Goal: Task Accomplishment & Management: Complete application form

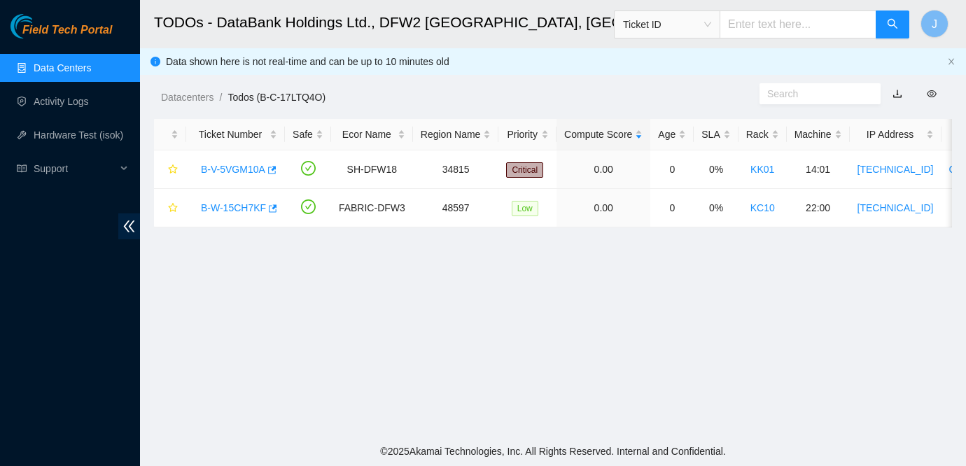
click at [50, 67] on link "Data Centers" at bounding box center [62, 67] width 57 height 11
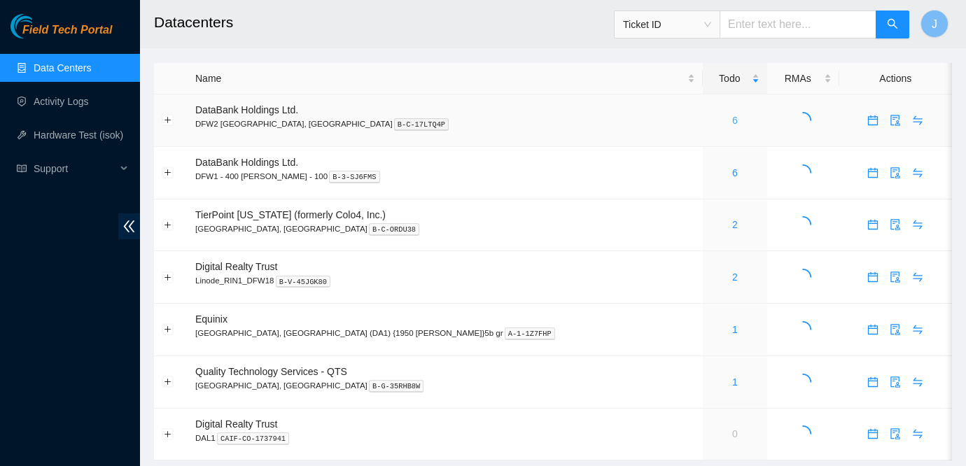
click at [732, 119] on link "6" at bounding box center [735, 120] width 6 height 11
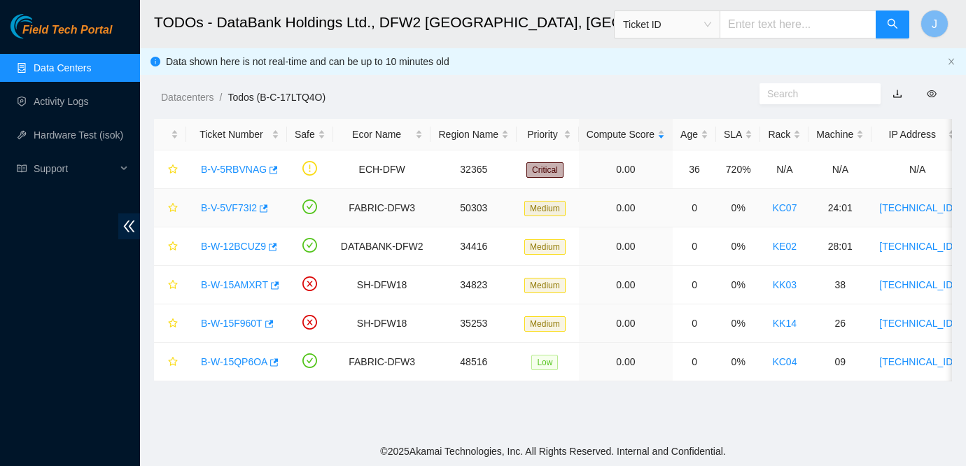
click at [229, 209] on link "B-V-5VF73I2" at bounding box center [229, 207] width 56 height 11
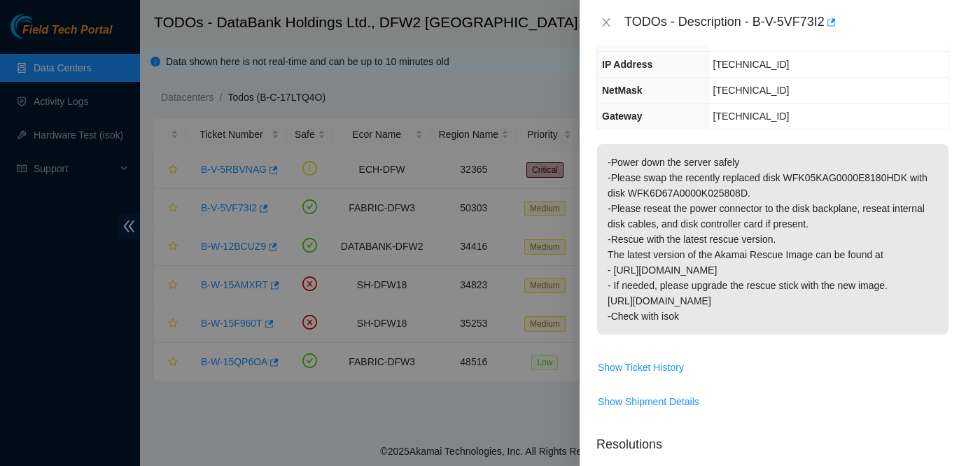
scroll to position [141, 0]
click at [602, 22] on icon "close" at bounding box center [606, 22] width 11 height 11
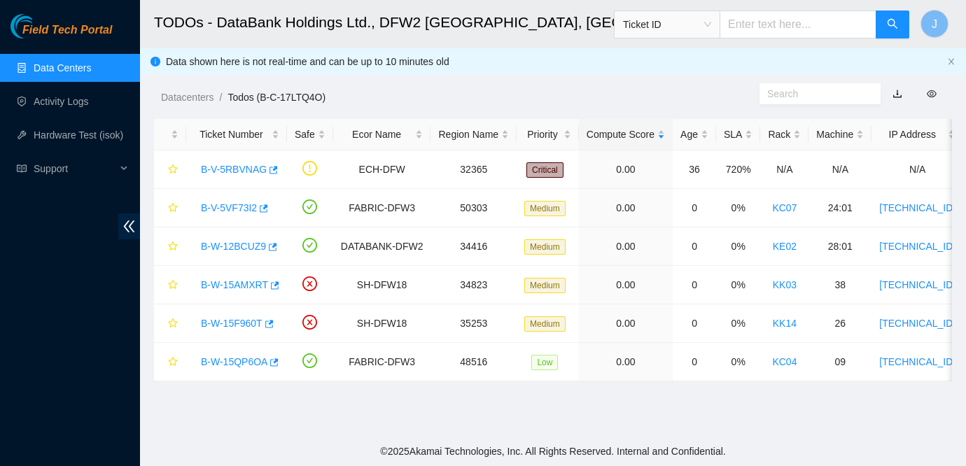
scroll to position [187, 0]
click at [220, 245] on link "B-W-12BCUZ9" at bounding box center [233, 246] width 65 height 11
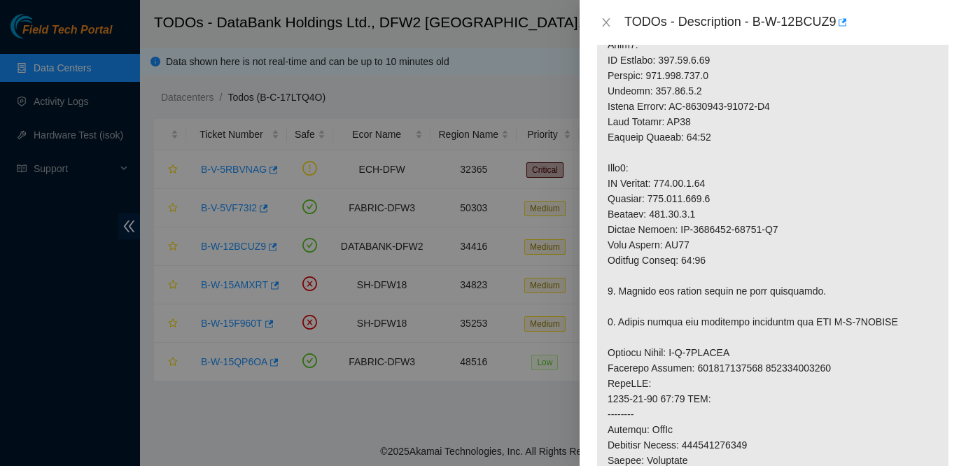
scroll to position [501, 0]
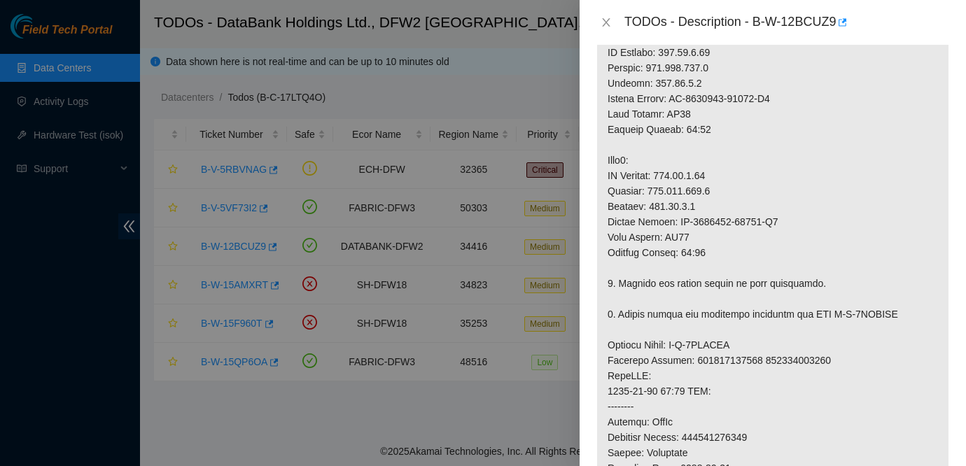
click at [606, 14] on div "TODOs - Description - B-W-12BCUZ9" at bounding box center [772, 22] width 353 height 22
click at [601, 27] on icon "close" at bounding box center [606, 22] width 11 height 11
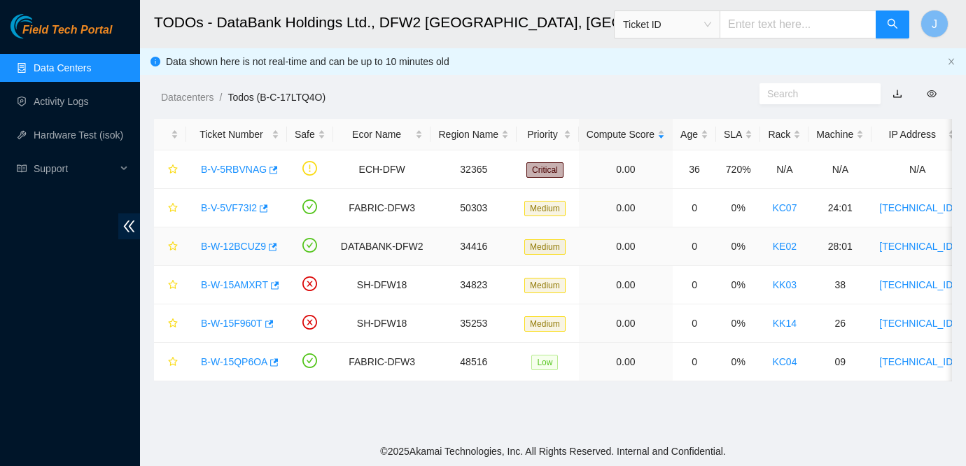
scroll to position [437, 0]
click at [237, 284] on link "B-W-15AMXRT" at bounding box center [234, 284] width 67 height 11
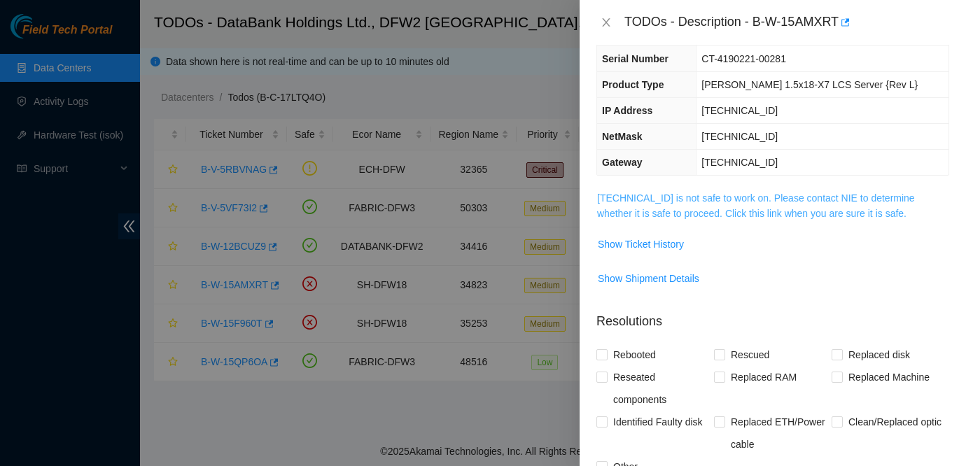
scroll to position [91, 0]
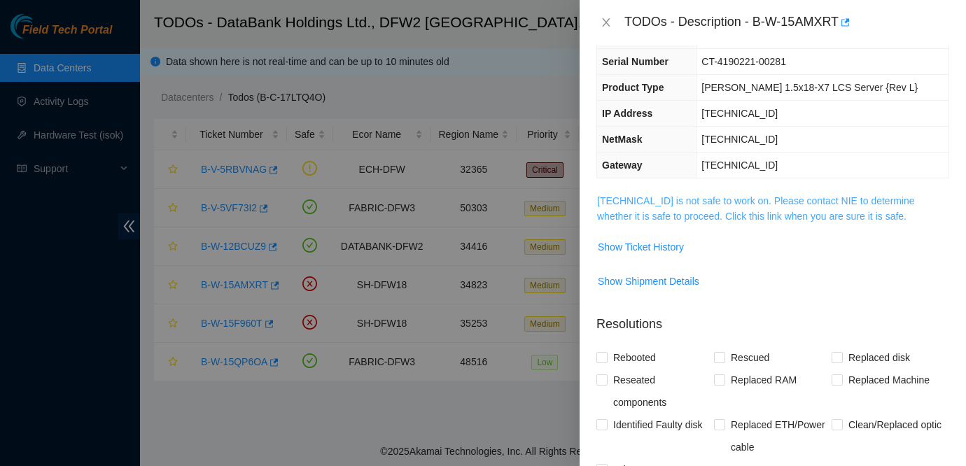
click at [727, 204] on link "[TECHNICAL_ID] is not safe to work on. Please contact NIE to determine whether …" at bounding box center [756, 208] width 318 height 27
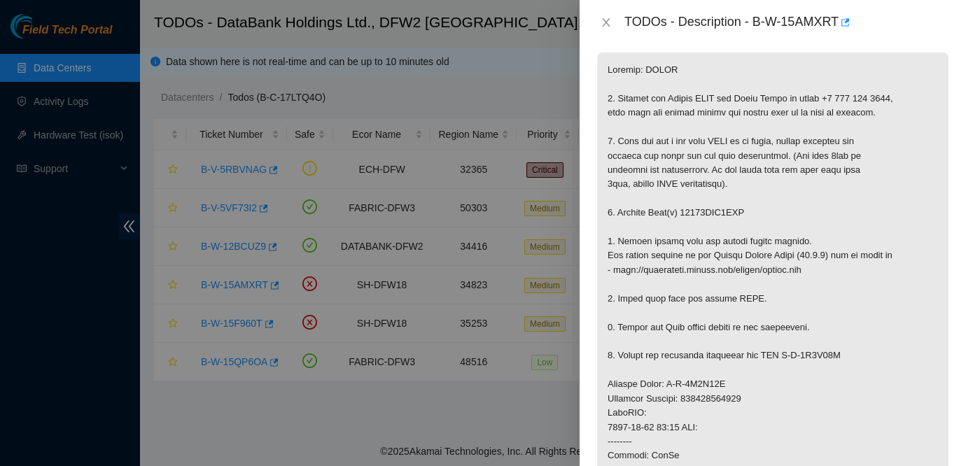
scroll to position [233, 0]
click at [606, 22] on icon "close" at bounding box center [606, 22] width 8 height 8
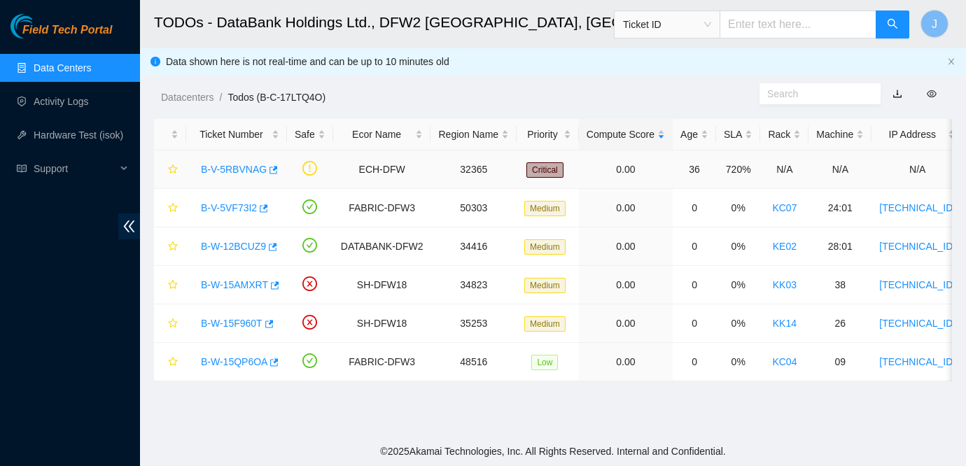
scroll to position [279, 0]
click at [235, 285] on link "B-W-15AMXRT" at bounding box center [234, 284] width 67 height 11
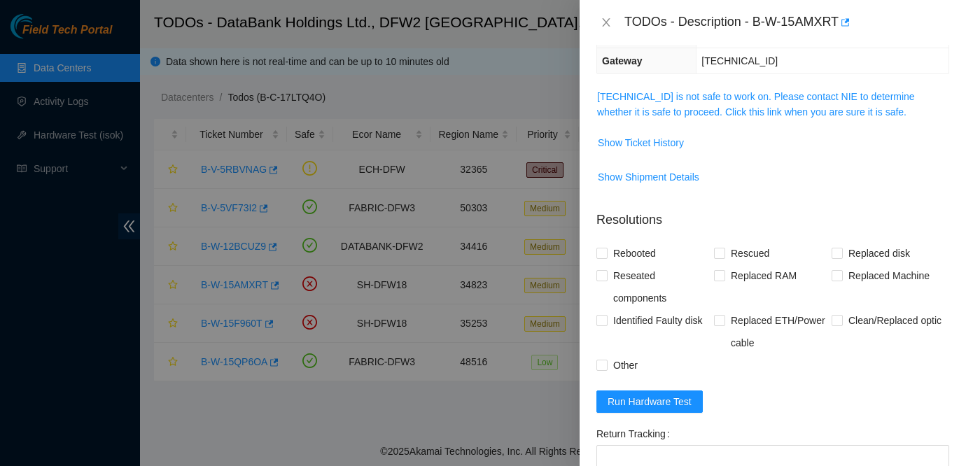
scroll to position [162, 0]
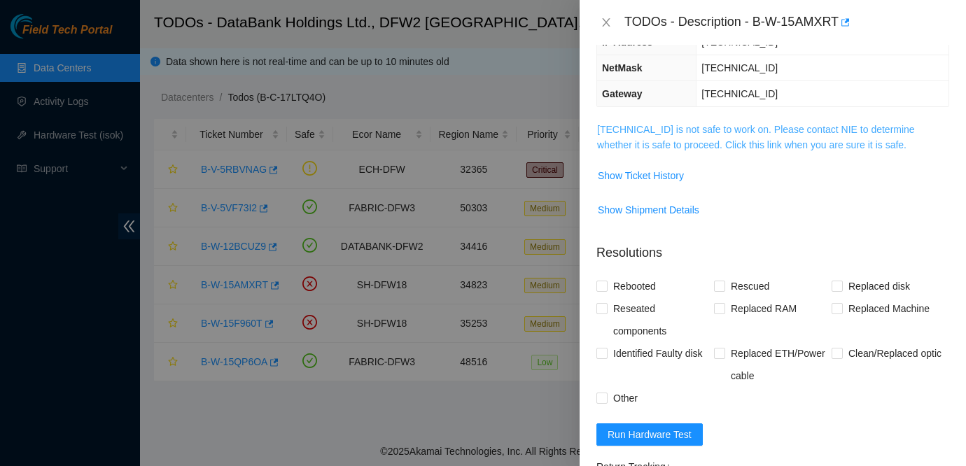
click at [763, 128] on link "[TECHNICAL_ID] is not safe to work on. Please contact NIE to determine whether …" at bounding box center [756, 137] width 318 height 27
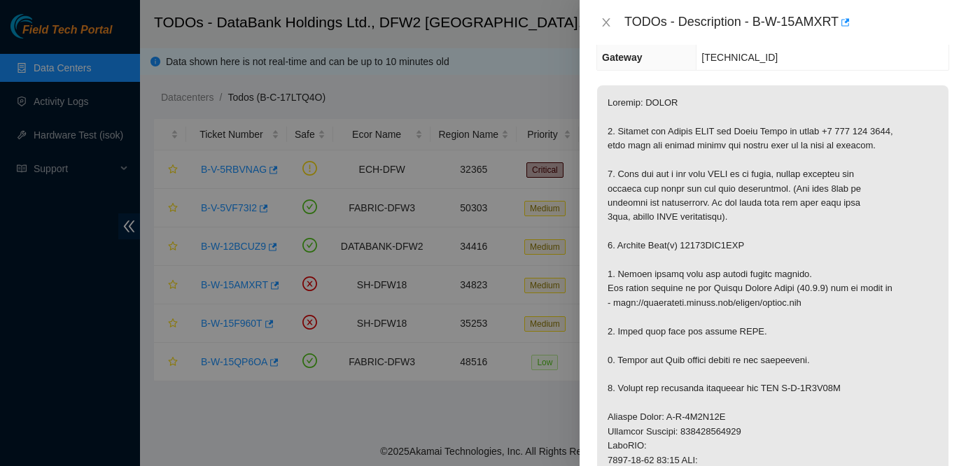
scroll to position [187, 0]
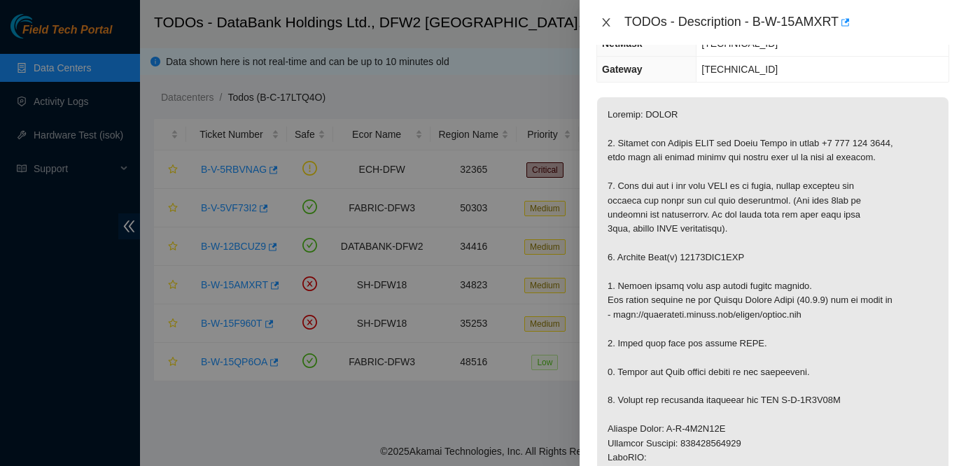
click at [609, 28] on button "Close" at bounding box center [606, 22] width 20 height 13
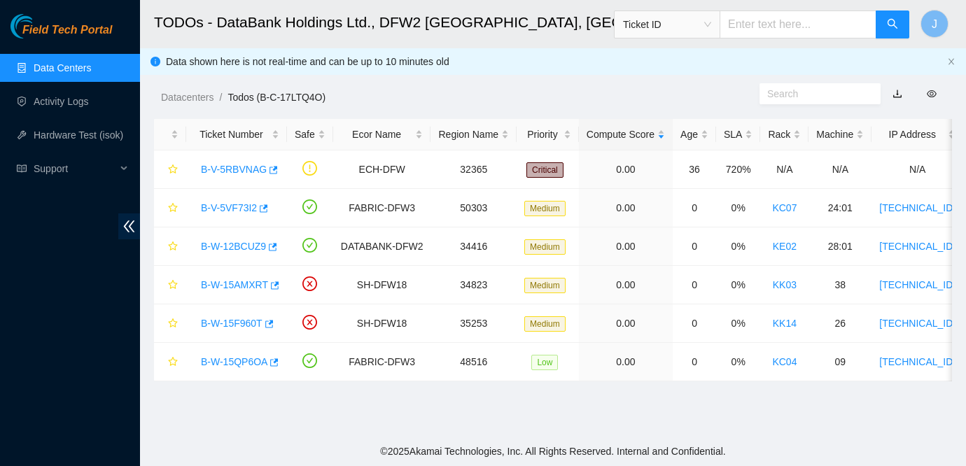
scroll to position [233, 0]
click at [242, 206] on link "B-V-5VF73I2" at bounding box center [229, 207] width 56 height 11
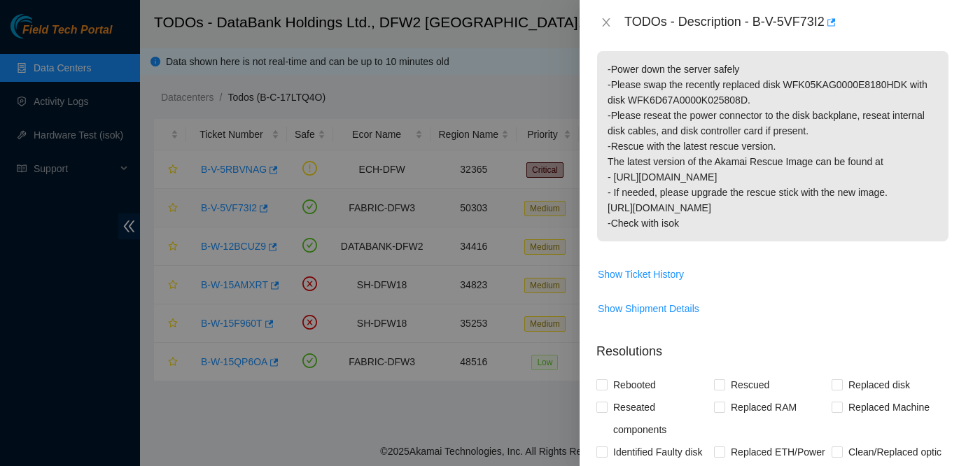
scroll to position [187, 0]
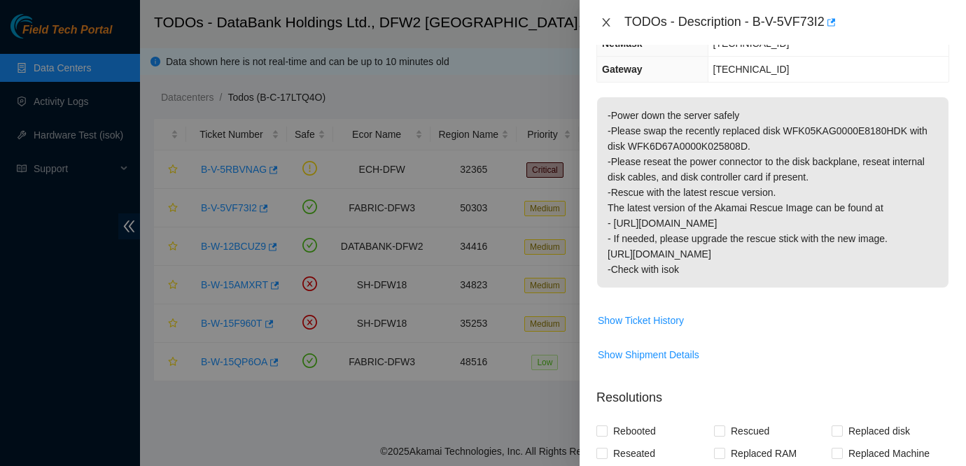
click at [601, 26] on icon "close" at bounding box center [606, 22] width 11 height 11
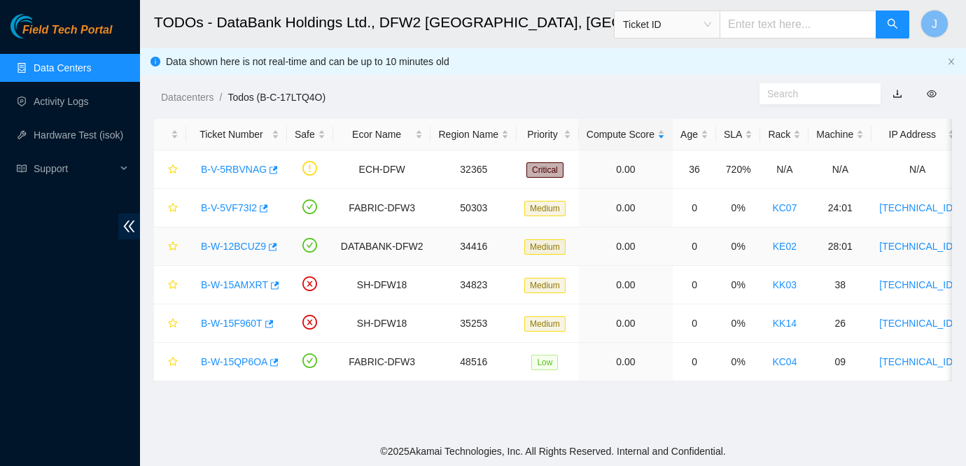
scroll to position [233, 0]
click at [246, 240] on div "B-W-12BCUZ9" at bounding box center [236, 246] width 85 height 22
click at [246, 243] on link "B-W-12BCUZ9" at bounding box center [233, 246] width 65 height 11
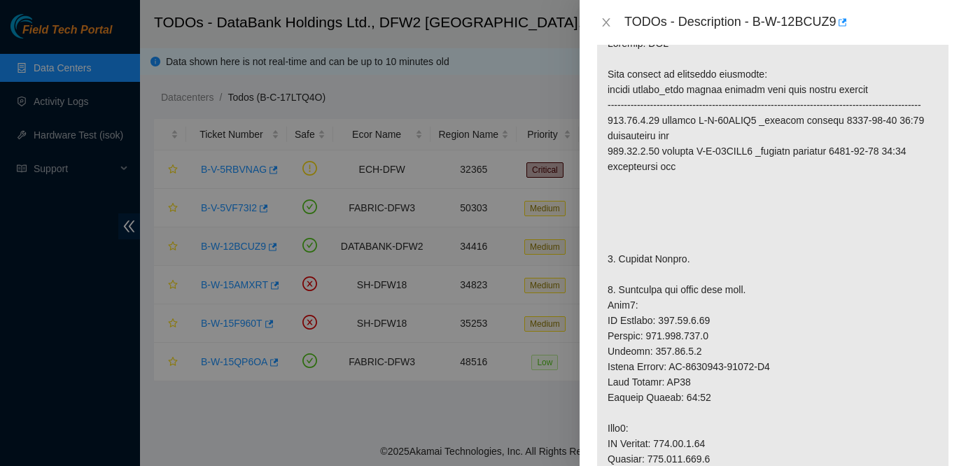
scroll to position [187, 0]
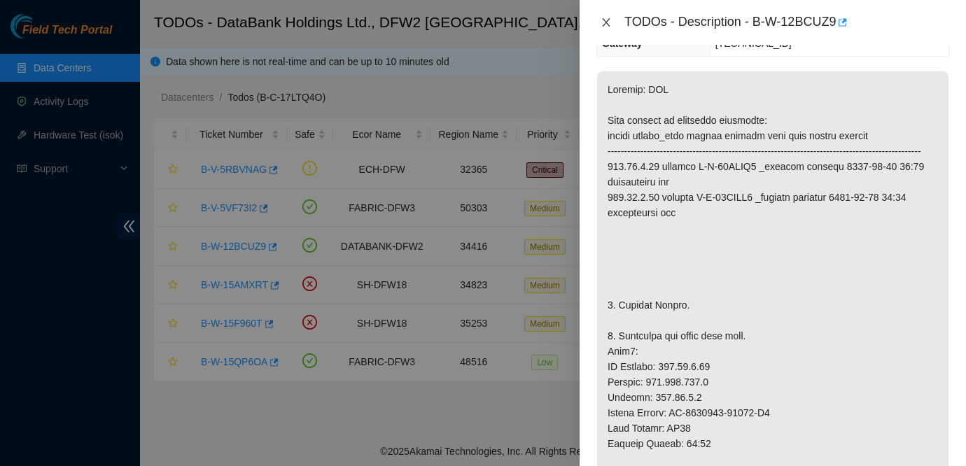
click at [608, 16] on button "Close" at bounding box center [606, 22] width 20 height 13
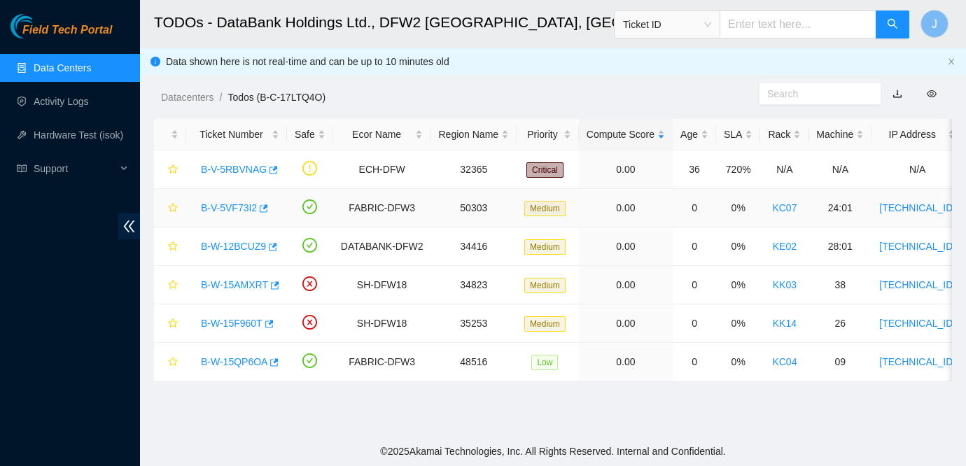
scroll to position [233, 0]
click at [216, 286] on link "B-W-15AMXRT" at bounding box center [234, 284] width 67 height 11
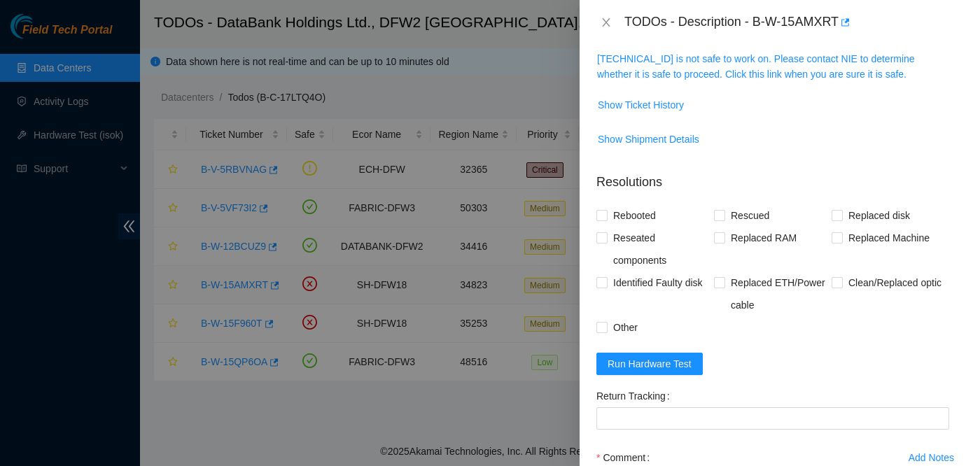
scroll to position [187, 0]
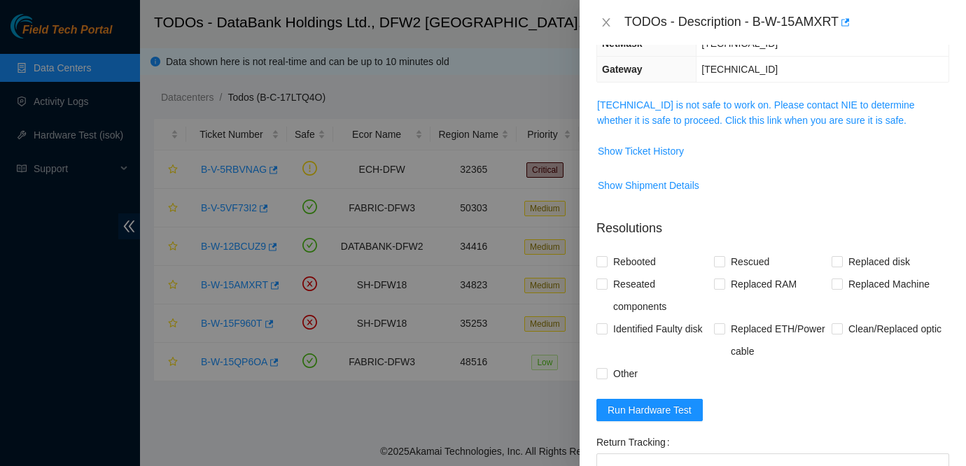
click at [668, 112] on span "[TECHNICAL_ID] is not safe to work on. Please contact NIE to determine whether …" at bounding box center [772, 112] width 351 height 31
click at [669, 99] on link "[TECHNICAL_ID] is not safe to work on. Please contact NIE to determine whether …" at bounding box center [756, 112] width 318 height 27
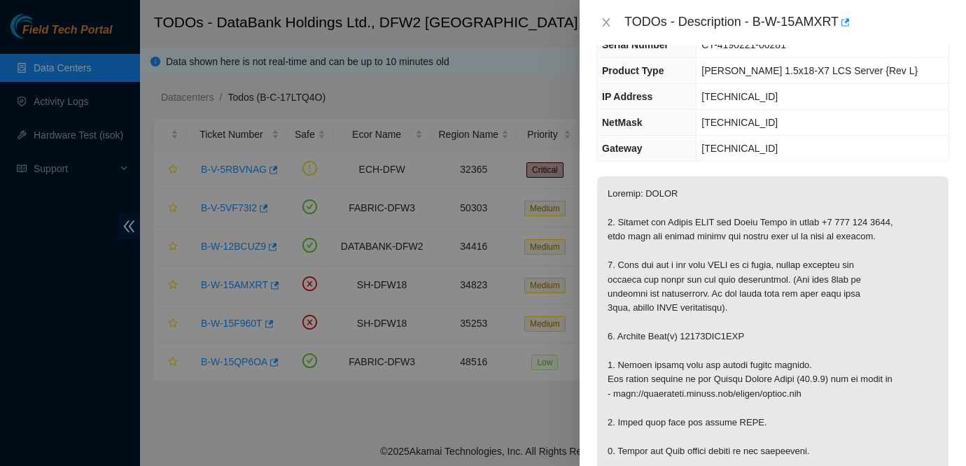
scroll to position [0, 0]
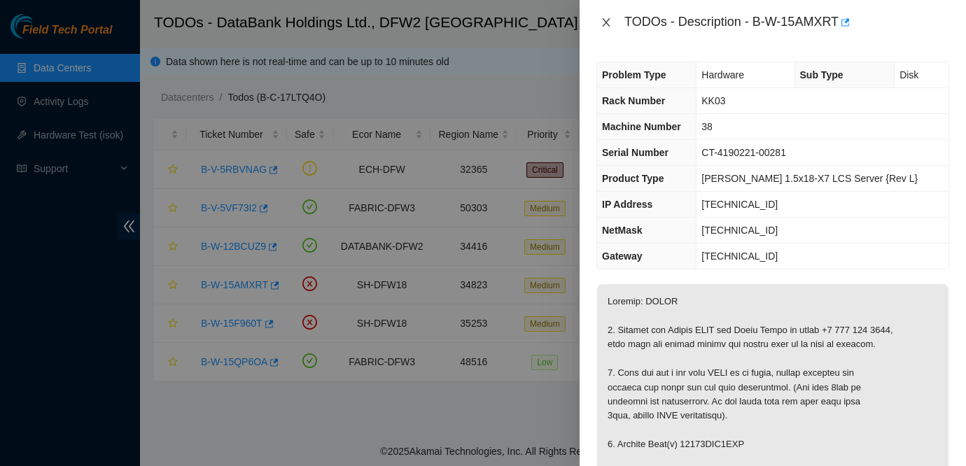
click at [605, 19] on icon "close" at bounding box center [606, 22] width 11 height 11
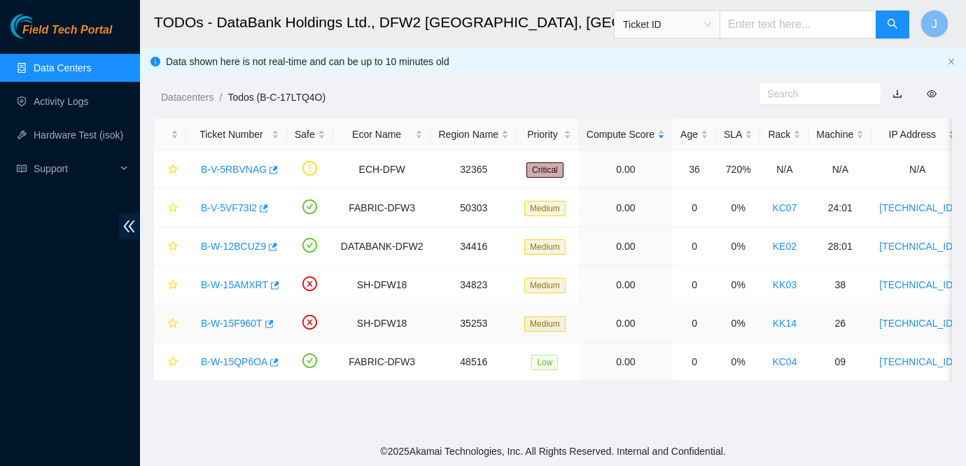
click at [229, 323] on link "B-W-15F960T" at bounding box center [232, 323] width 62 height 11
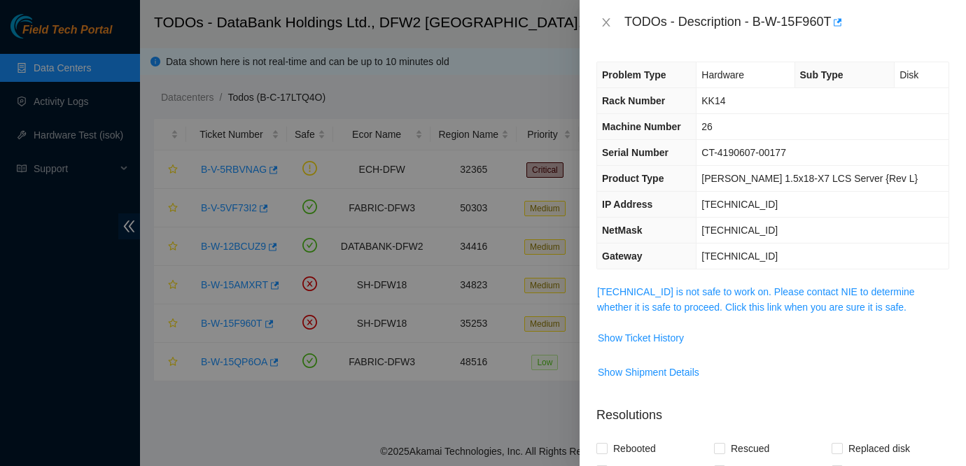
click at [697, 299] on span "[TECHNICAL_ID] is not safe to work on. Please contact NIE to determine whether …" at bounding box center [772, 299] width 351 height 31
click at [703, 285] on span "[TECHNICAL_ID] is not safe to work on. Please contact NIE to determine whether …" at bounding box center [772, 299] width 351 height 31
click at [701, 288] on link "[TECHNICAL_ID] is not safe to work on. Please contact NIE to determine whether …" at bounding box center [756, 299] width 318 height 27
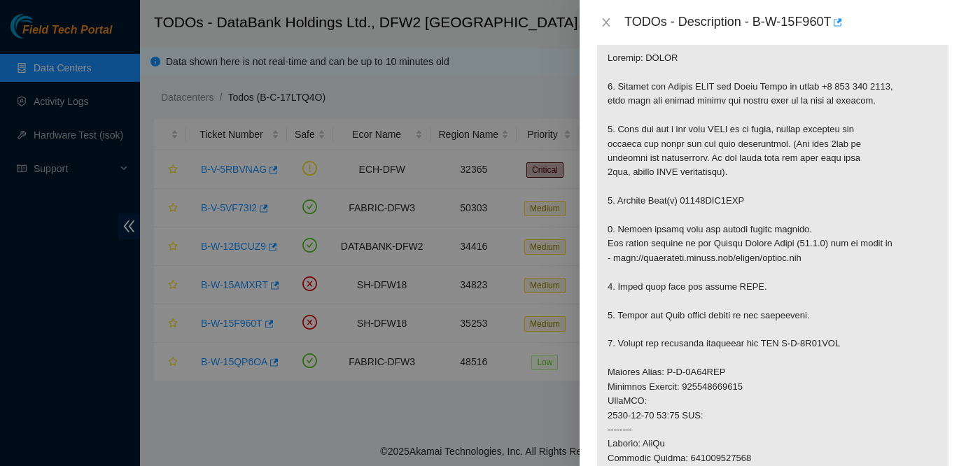
scroll to position [225, 0]
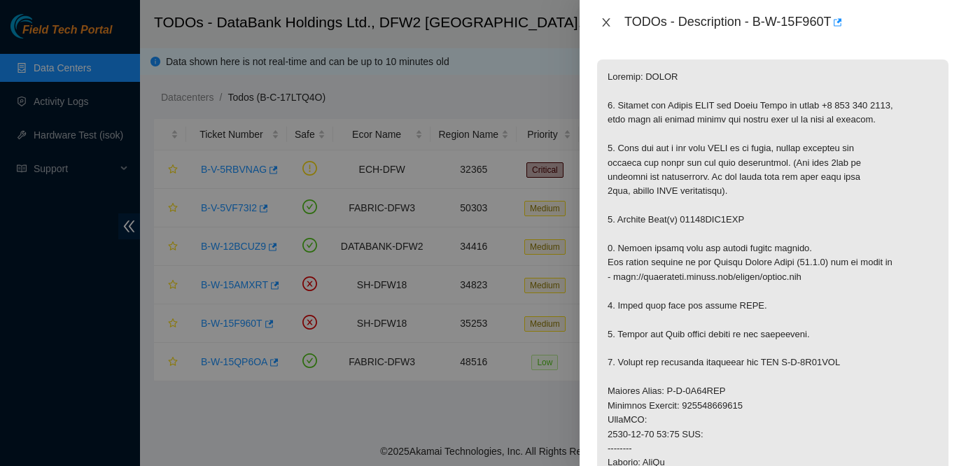
click at [602, 19] on icon "close" at bounding box center [606, 22] width 11 height 11
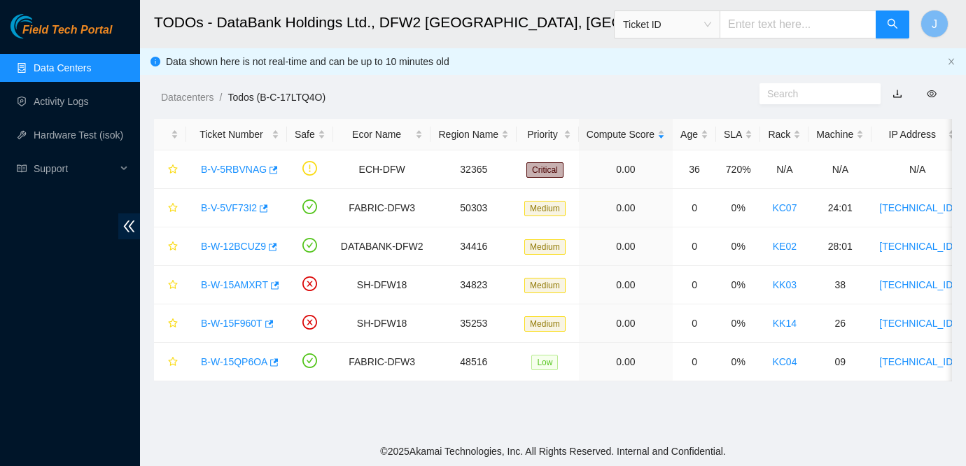
scroll to position [271, 0]
click at [230, 372] on div "B-W-15QP6OA" at bounding box center [236, 362] width 85 height 22
click at [252, 361] on link "B-W-15QP6OA" at bounding box center [234, 361] width 67 height 11
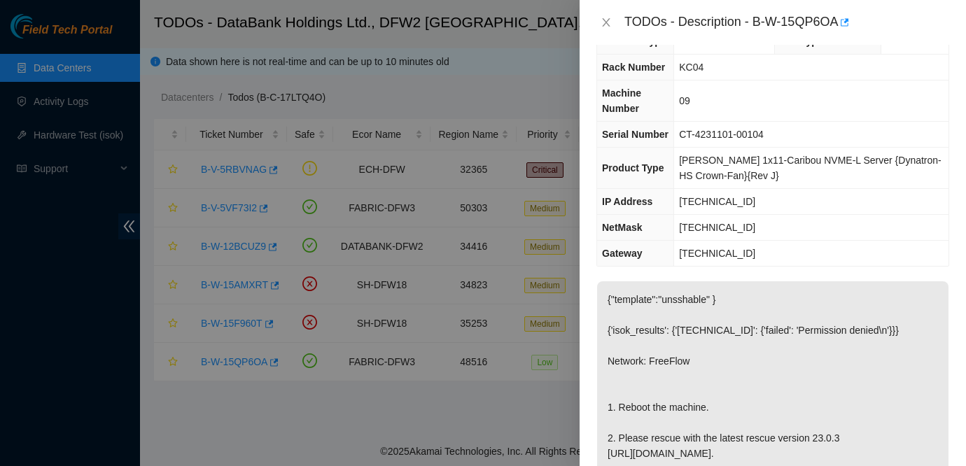
scroll to position [0, 0]
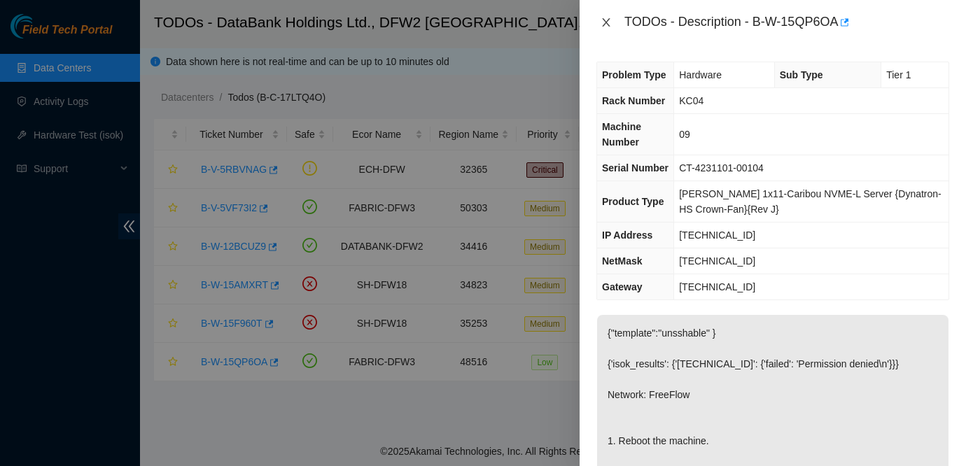
click at [601, 16] on button "Close" at bounding box center [606, 22] width 20 height 13
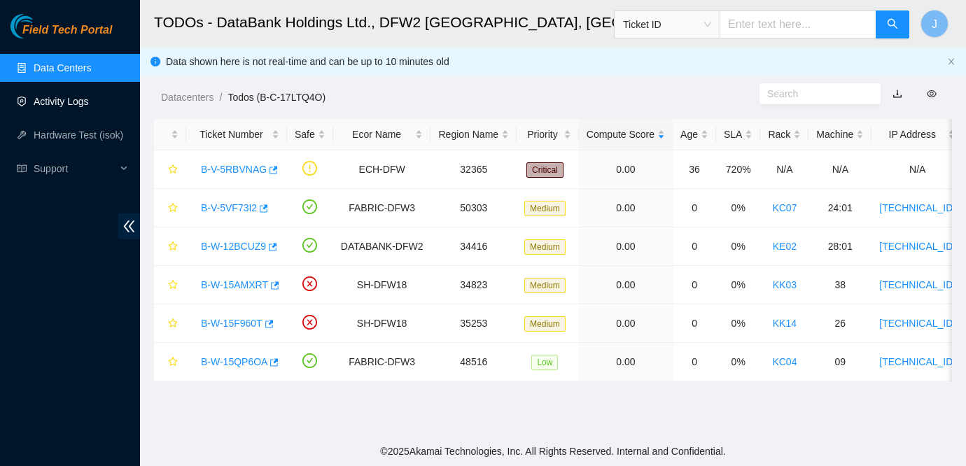
click at [85, 106] on link "Activity Logs" at bounding box center [61, 101] width 55 height 11
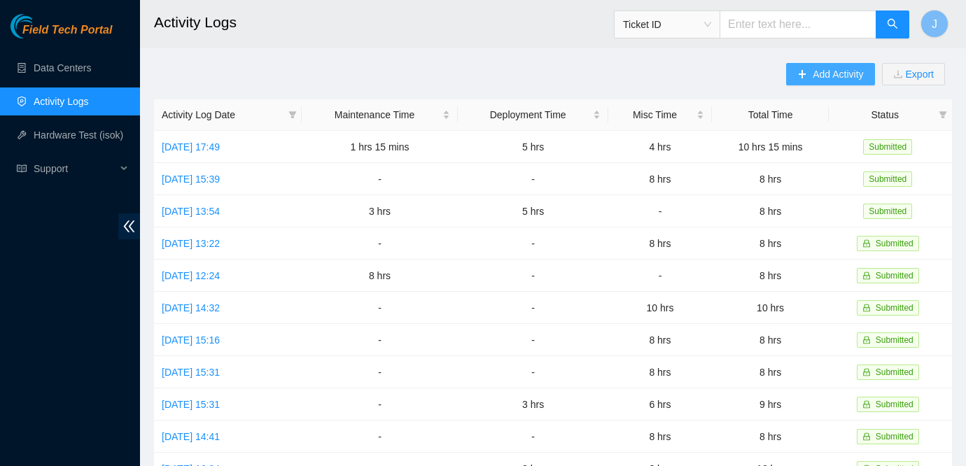
click at [790, 76] on button "Add Activity" at bounding box center [830, 74] width 88 height 22
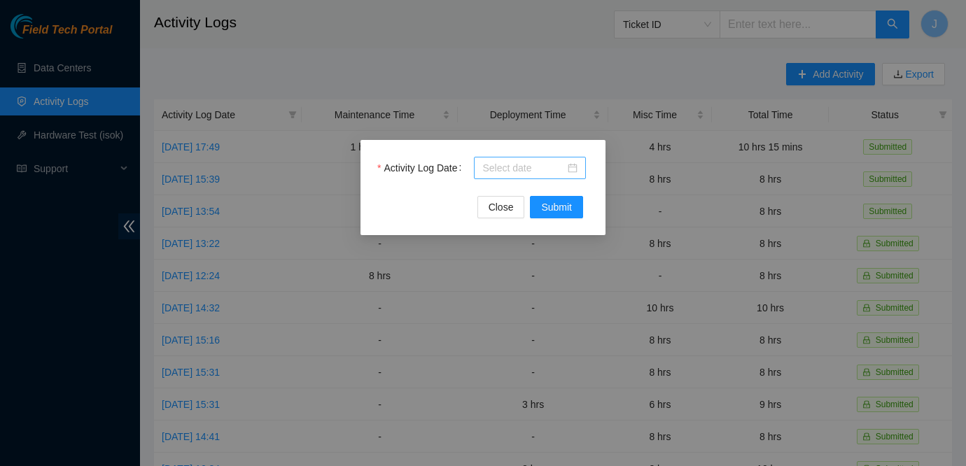
click at [571, 167] on div at bounding box center [529, 167] width 95 height 15
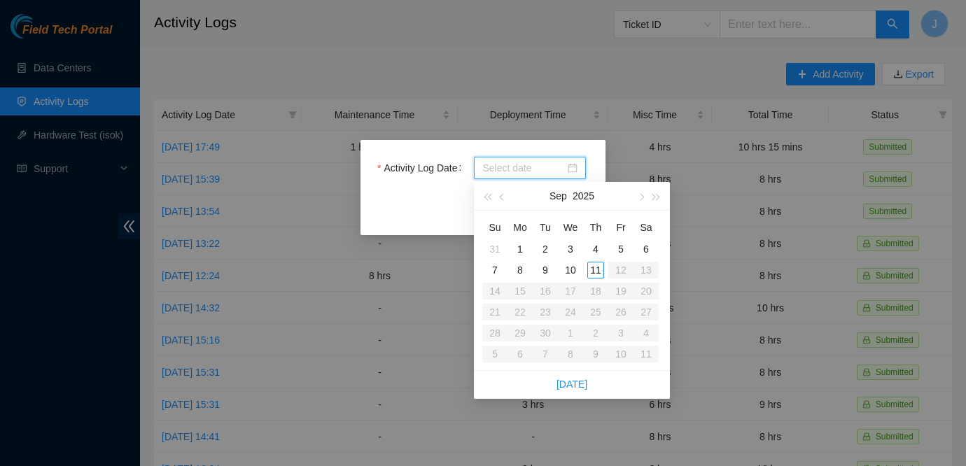
click at [431, 99] on div "Activity Log Date Close Submit" at bounding box center [483, 233] width 966 height 466
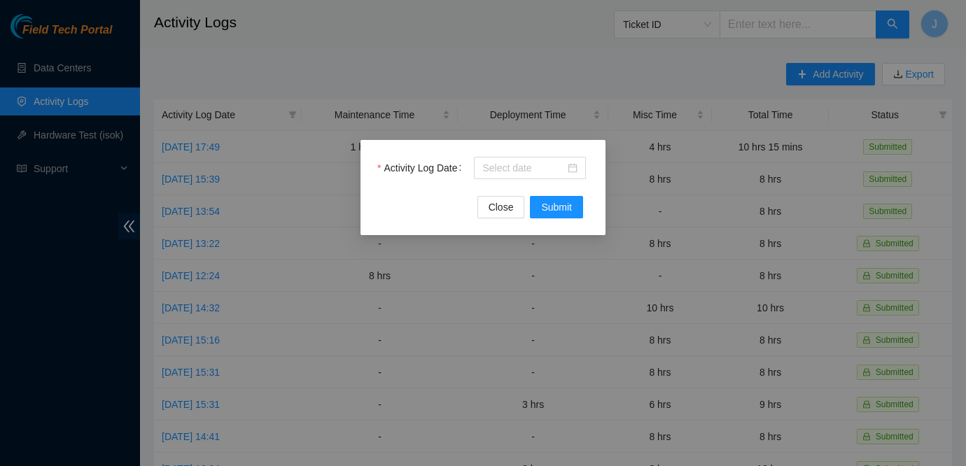
click at [227, 160] on div "Activity Log Date Close Submit" at bounding box center [483, 233] width 966 height 466
click at [496, 209] on span "Close" at bounding box center [501, 207] width 25 height 15
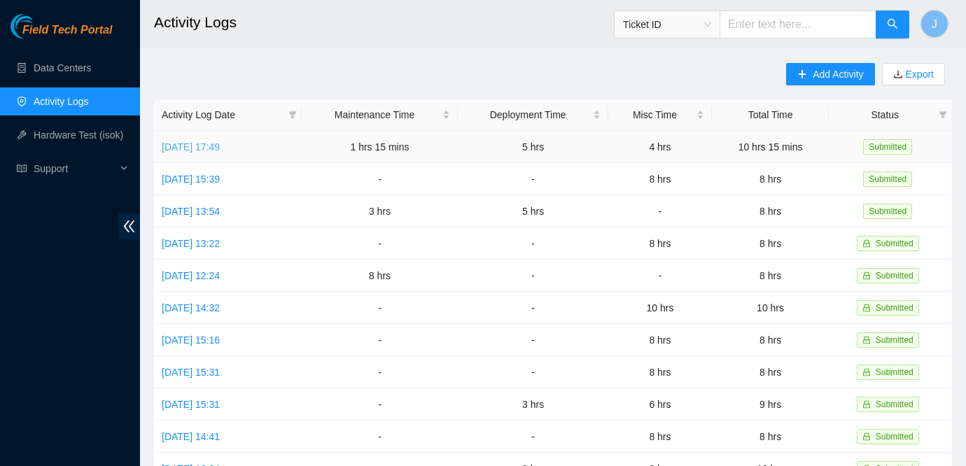
click at [220, 144] on link "[DATE] 17:49" at bounding box center [191, 146] width 58 height 11
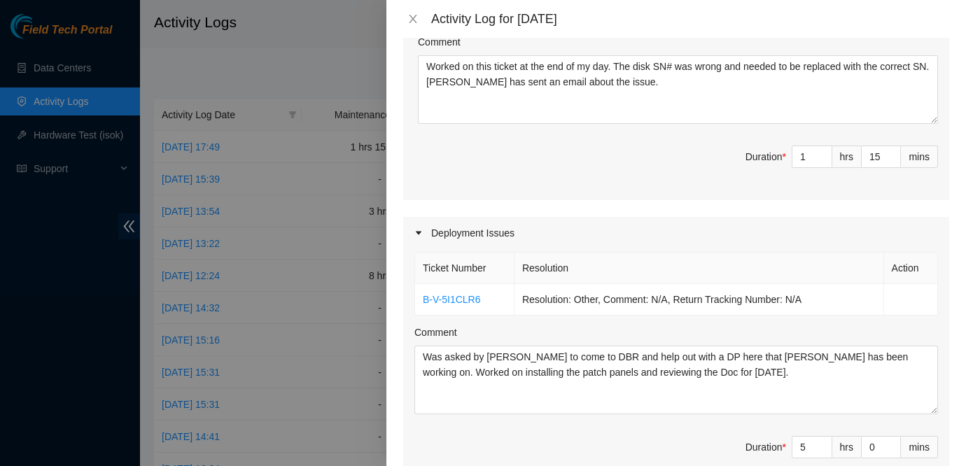
scroll to position [354, 0]
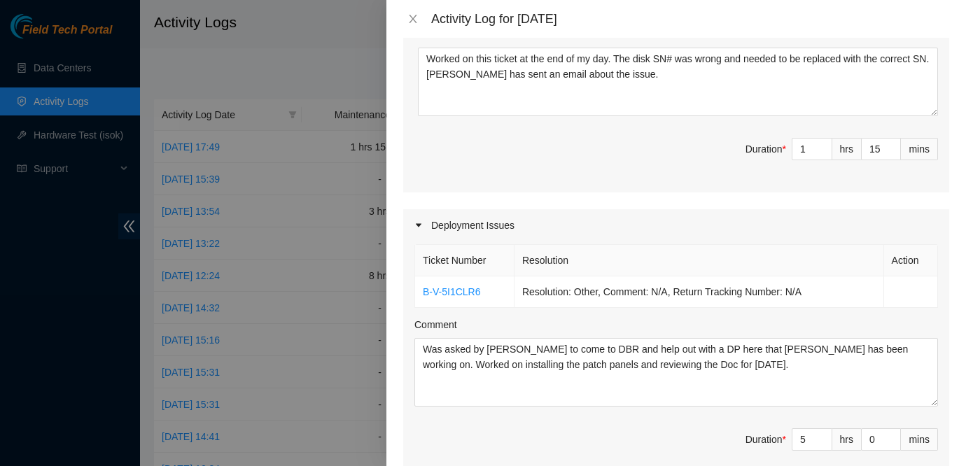
click at [902, 188] on div "Maintenance Issues Ticket Number Resolution Action B-W-15F9612 Resolution: Othe…" at bounding box center [676, 292] width 546 height 808
click at [407, 13] on button "Close" at bounding box center [413, 19] width 20 height 13
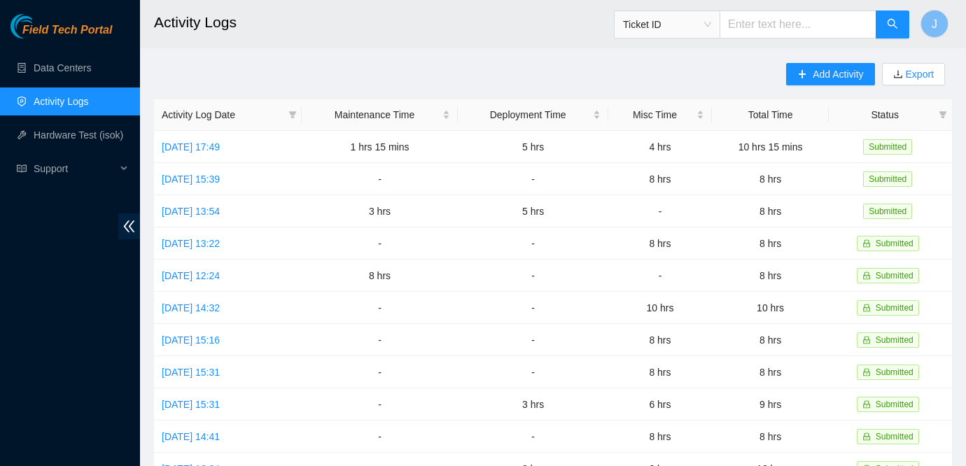
click at [823, 58] on main "Activity Logs Ticket ID J Add Activity Export Activity Log Date Maintenance Tim…" at bounding box center [553, 417] width 826 height 834
click at [813, 76] on span "Add Activity" at bounding box center [838, 74] width 50 height 15
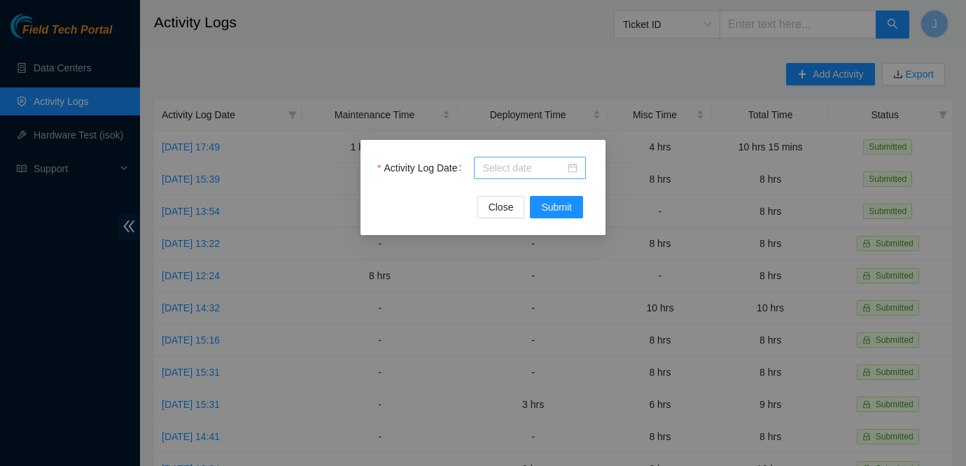
click at [575, 169] on div at bounding box center [529, 167] width 95 height 15
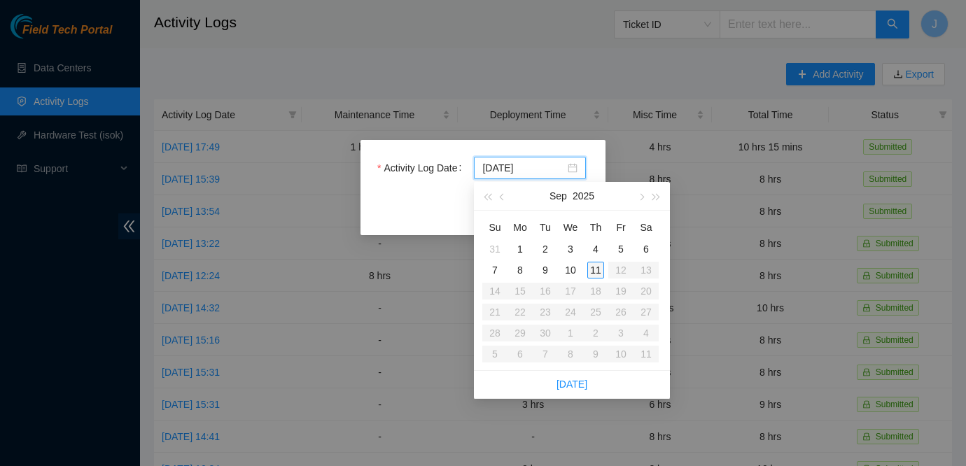
type input "[DATE]"
click at [595, 272] on div "11" at bounding box center [595, 270] width 17 height 17
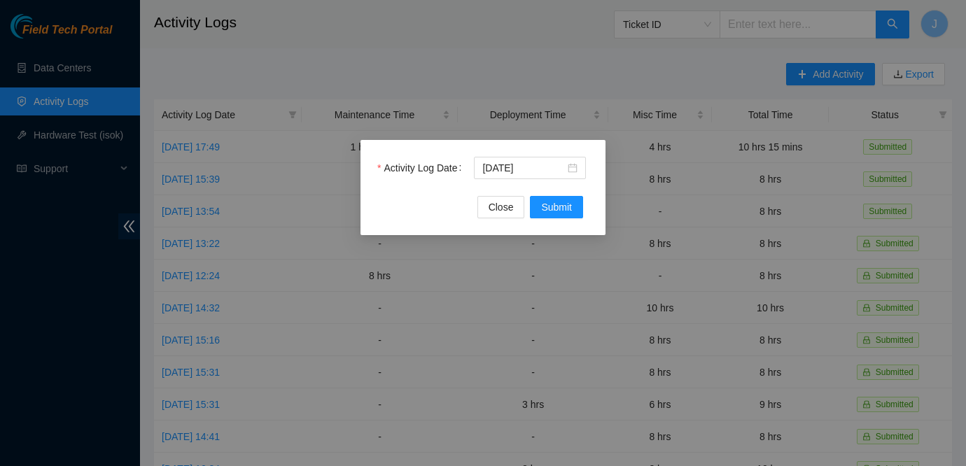
click at [572, 224] on div "Activity Log Date [DATE] Close Submit" at bounding box center [483, 187] width 245 height 95
click at [563, 214] on span "Submit" at bounding box center [556, 207] width 31 height 15
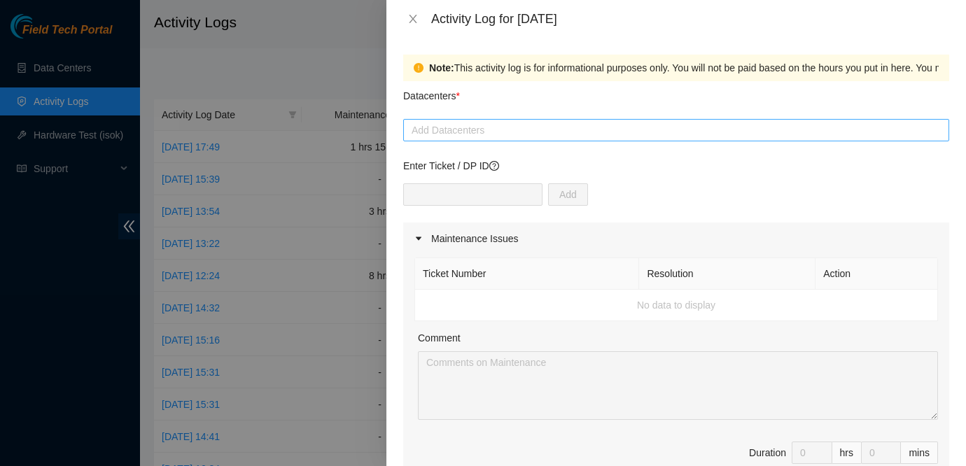
click at [502, 132] on div at bounding box center [676, 130] width 539 height 17
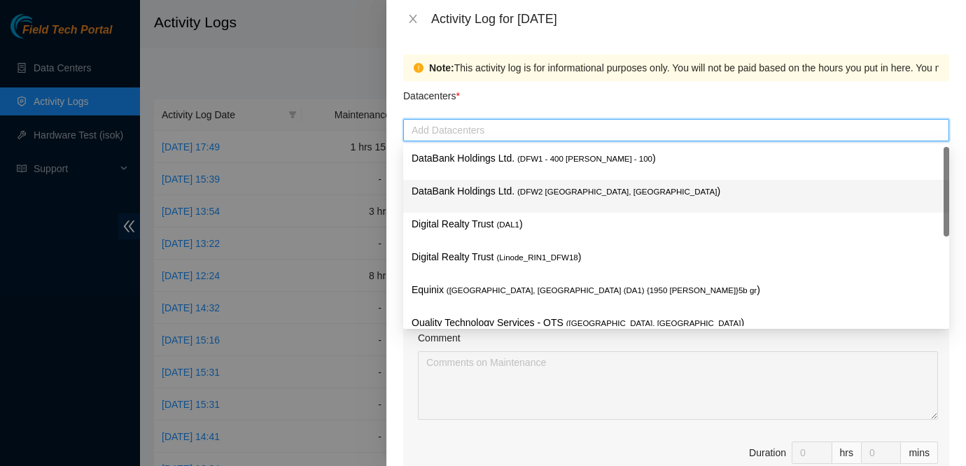
click at [501, 190] on p "DataBank Holdings Ltd. ( DFW2 [GEOGRAPHIC_DATA], [GEOGRAPHIC_DATA] )" at bounding box center [676, 191] width 529 height 16
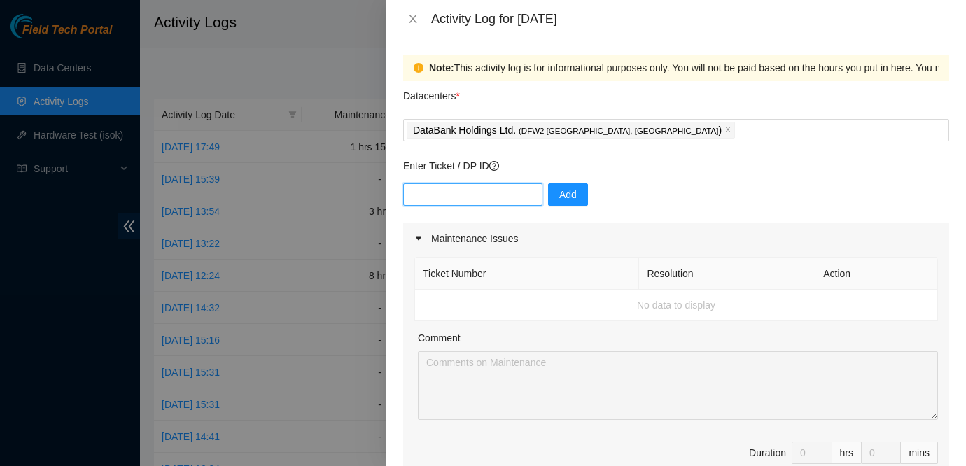
click at [501, 197] on input "text" at bounding box center [472, 194] width 139 height 22
paste input "DP80405"
type input "DP80405"
click at [559, 196] on span "Add" at bounding box center [568, 194] width 18 height 15
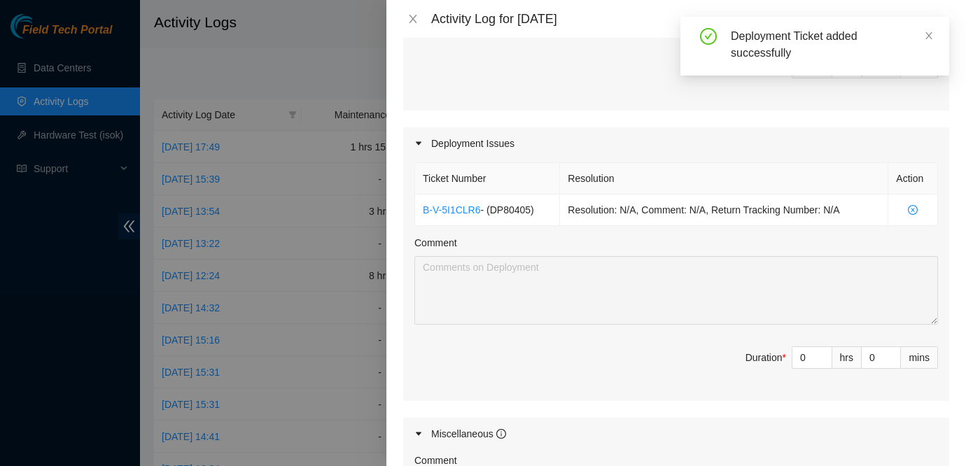
scroll to position [386, 0]
type input "1"
click at [824, 354] on icon "up" at bounding box center [824, 353] width 5 height 5
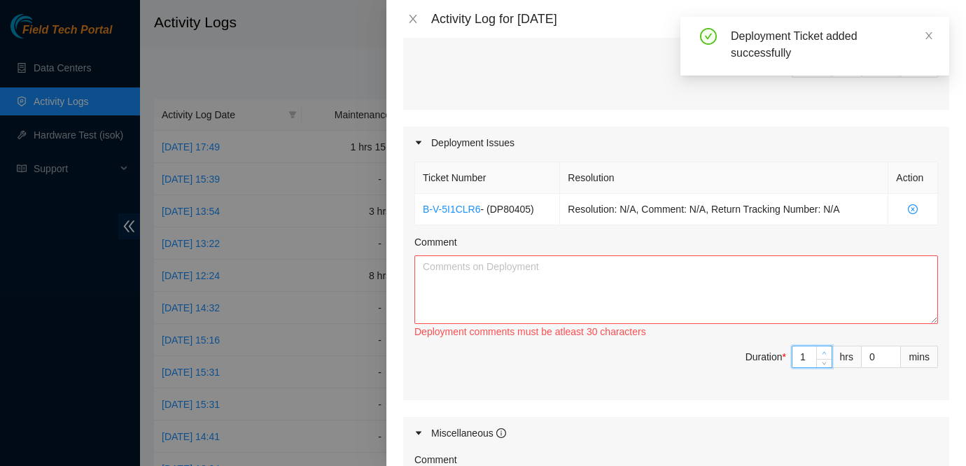
type input "2"
click at [824, 354] on icon "up" at bounding box center [824, 353] width 5 height 5
type input "3"
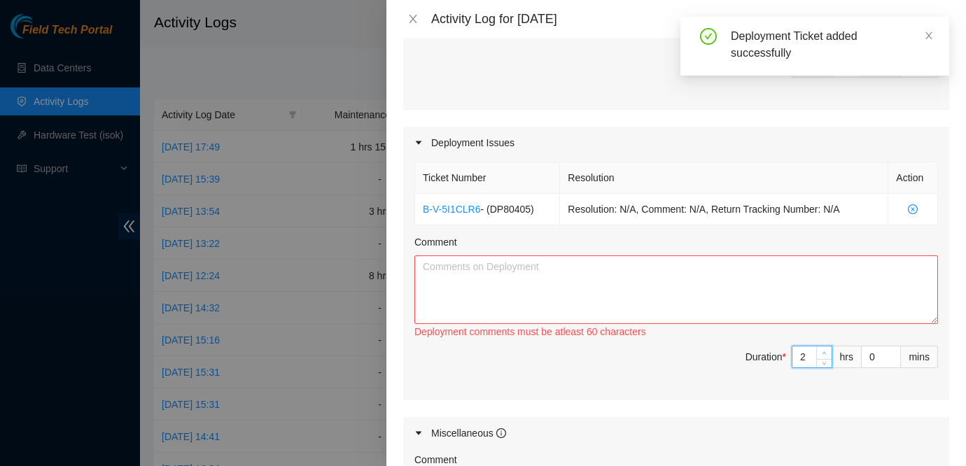
type input "3"
type input "4"
click at [824, 354] on icon "up" at bounding box center [824, 353] width 5 height 5
type input "5"
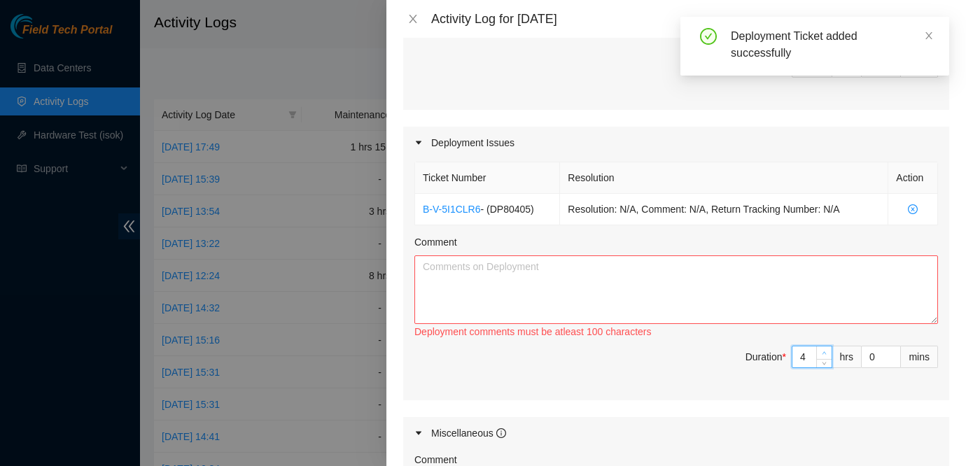
type input "5"
click at [824, 354] on icon "up" at bounding box center [824, 353] width 5 height 5
type input "6"
click at [824, 354] on icon "up" at bounding box center [824, 353] width 5 height 5
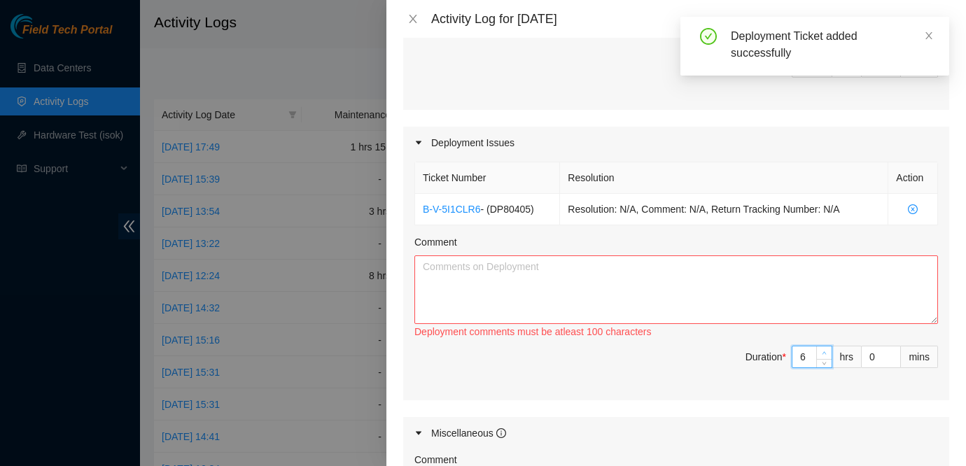
type input "7"
click at [824, 354] on icon "up" at bounding box center [824, 353] width 5 height 5
type input "8"
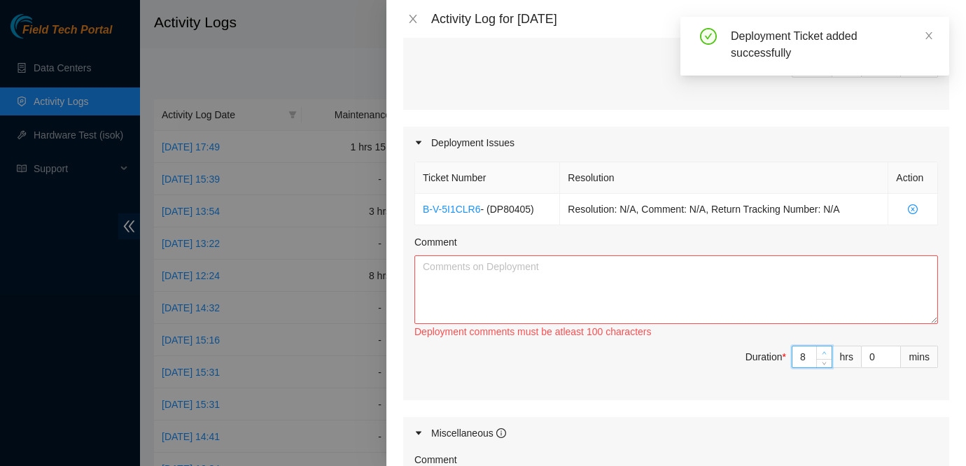
click at [824, 354] on icon "up" at bounding box center [824, 353] width 5 height 5
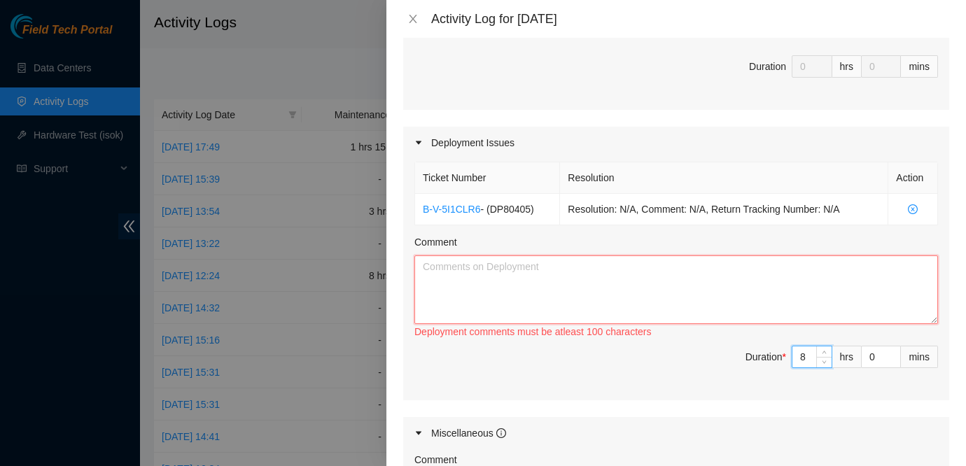
click at [597, 283] on textarea "Comment" at bounding box center [676, 290] width 524 height 69
click at [363, 448] on div at bounding box center [483, 233] width 966 height 466
click at [606, 275] on textarea "Worked on the" at bounding box center [676, 290] width 524 height 69
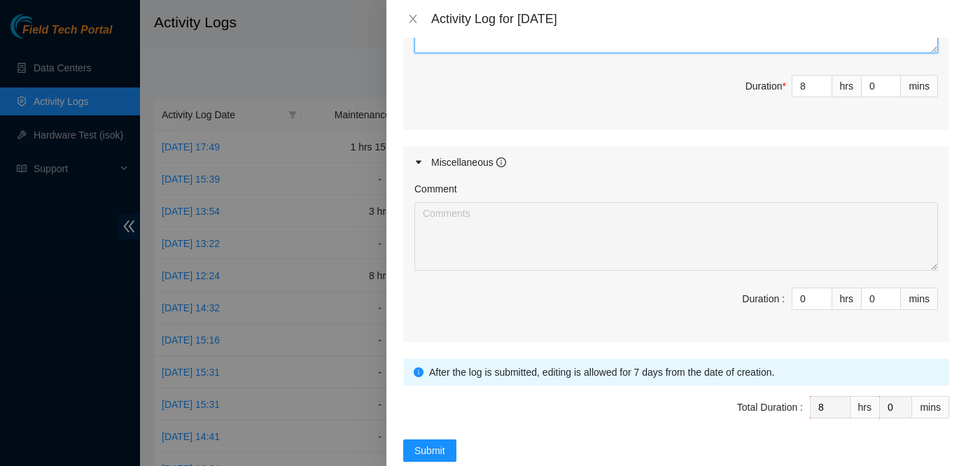
scroll to position [687, 0]
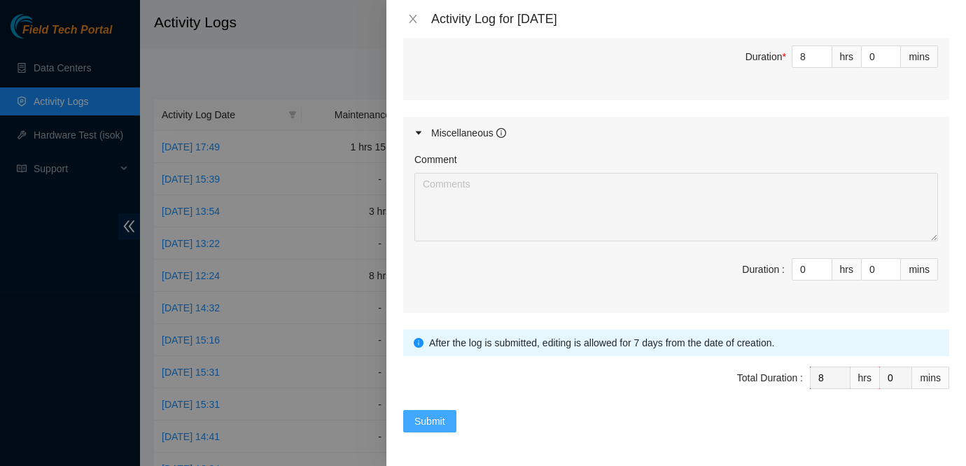
type textarea "Worked on getting the connections for the leaf and making sure the rest of the …"
click at [435, 413] on button "Submit" at bounding box center [429, 421] width 53 height 22
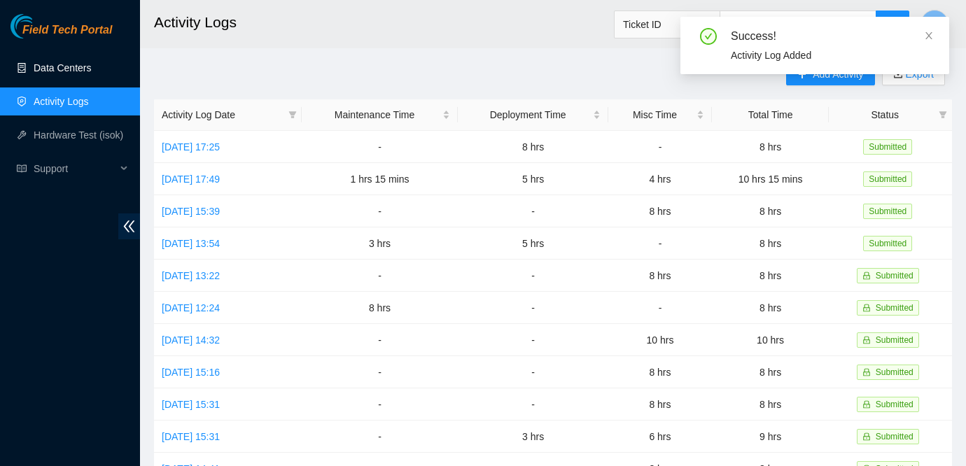
click at [50, 62] on link "Data Centers" at bounding box center [62, 67] width 57 height 11
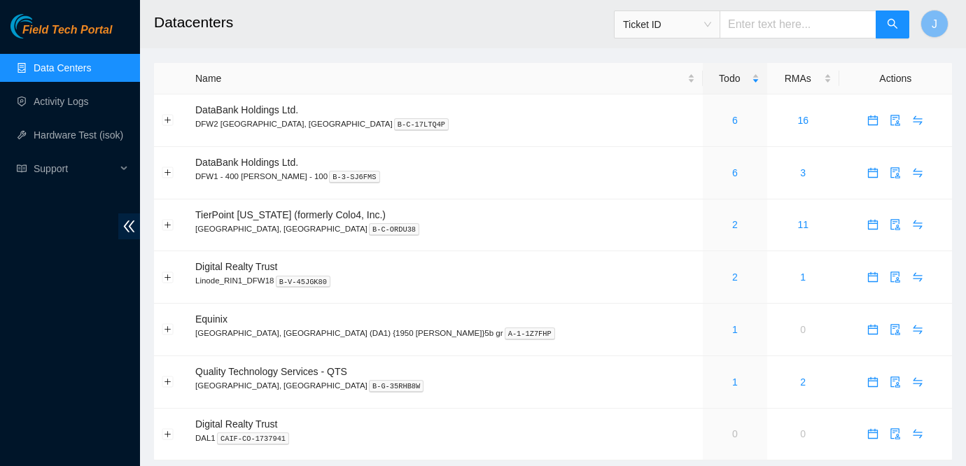
click at [15, 216] on div "Field Tech Portal Data Centers Activity Logs Hardware Test (isok) Support" at bounding box center [70, 240] width 140 height 452
click at [711, 127] on div "6" at bounding box center [735, 120] width 49 height 15
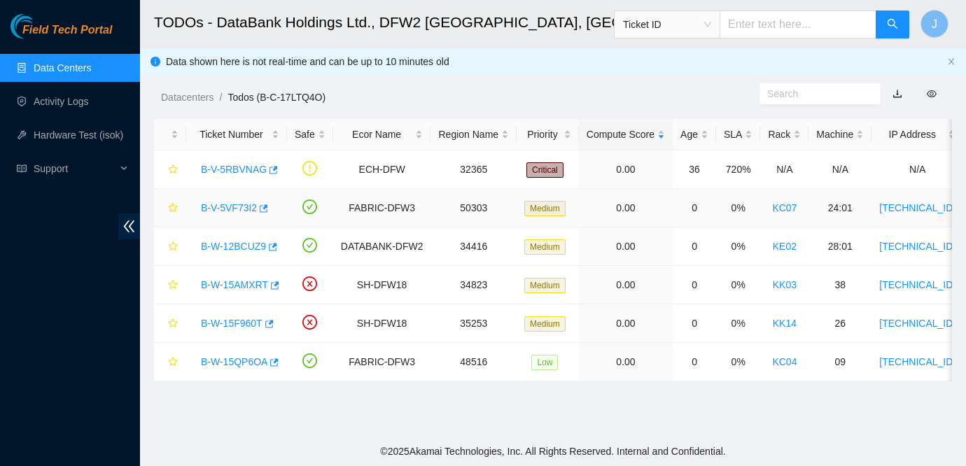
click at [227, 206] on link "B-V-5VF73I2" at bounding box center [229, 207] width 56 height 11
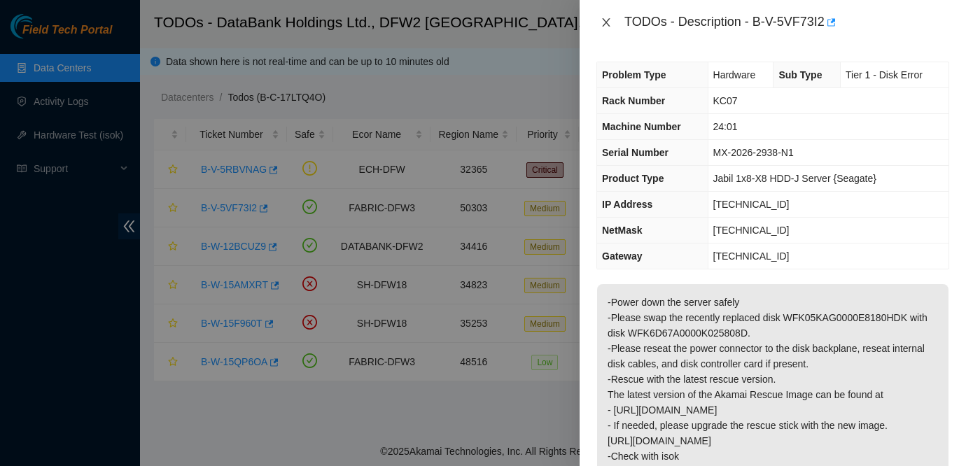
click at [605, 22] on icon "close" at bounding box center [606, 22] width 8 height 8
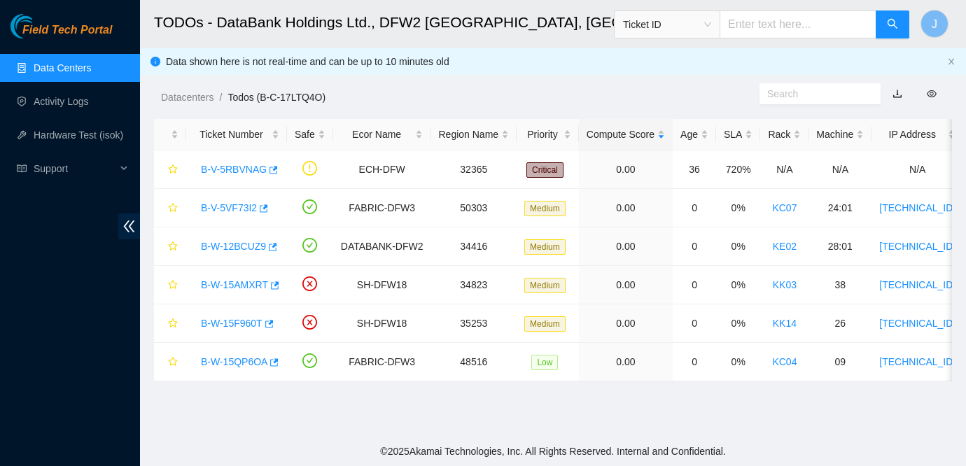
click at [892, 410] on main "TODOs - DataBank Holdings Ltd., DFW2 [GEOGRAPHIC_DATA], [GEOGRAPHIC_DATA] Ticke…" at bounding box center [553, 218] width 826 height 437
click at [69, 106] on link "Activity Logs" at bounding box center [61, 101] width 55 height 11
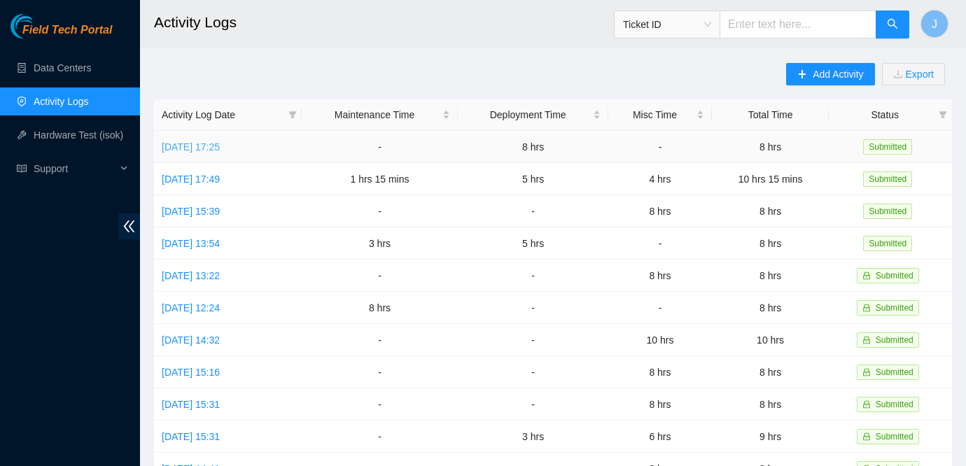
click at [220, 146] on link "[DATE] 17:25" at bounding box center [191, 146] width 58 height 11
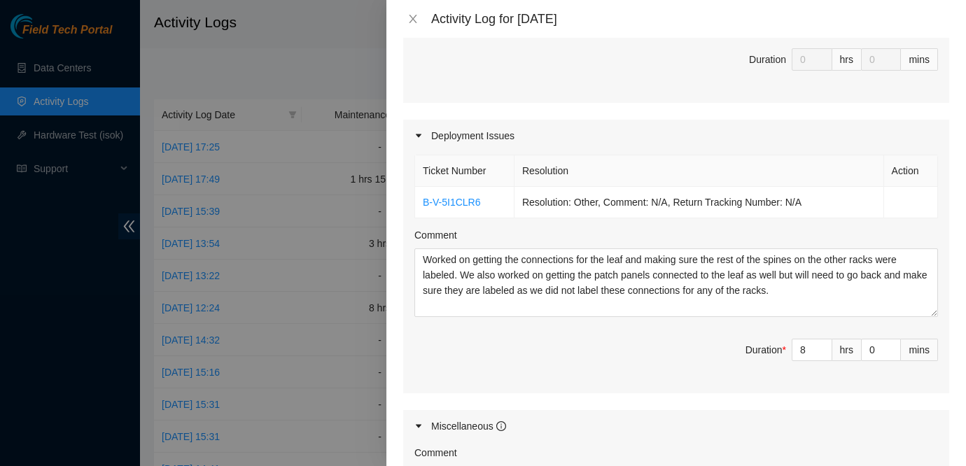
scroll to position [393, 0]
type input "1"
click at [892, 345] on icon "up" at bounding box center [893, 346] width 5 height 5
type input "2"
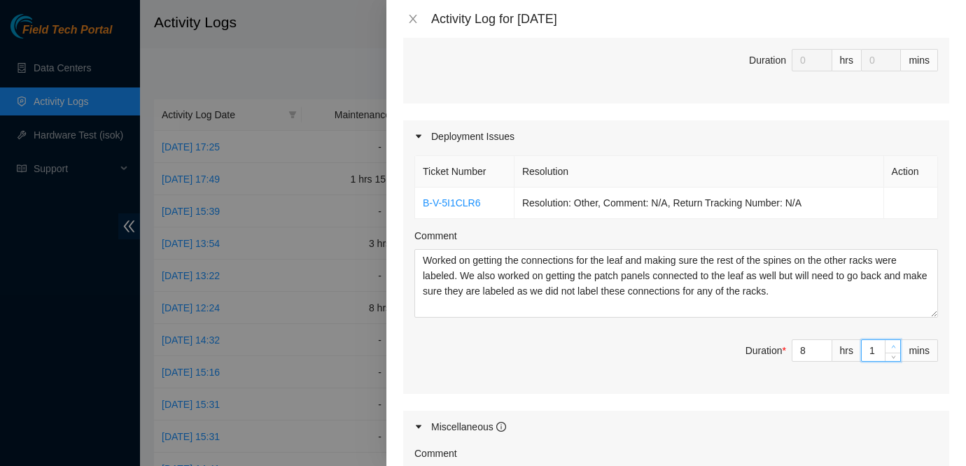
type input "2"
click at [892, 345] on icon "up" at bounding box center [893, 346] width 5 height 5
type input "3"
click at [892, 345] on icon "up" at bounding box center [893, 346] width 5 height 5
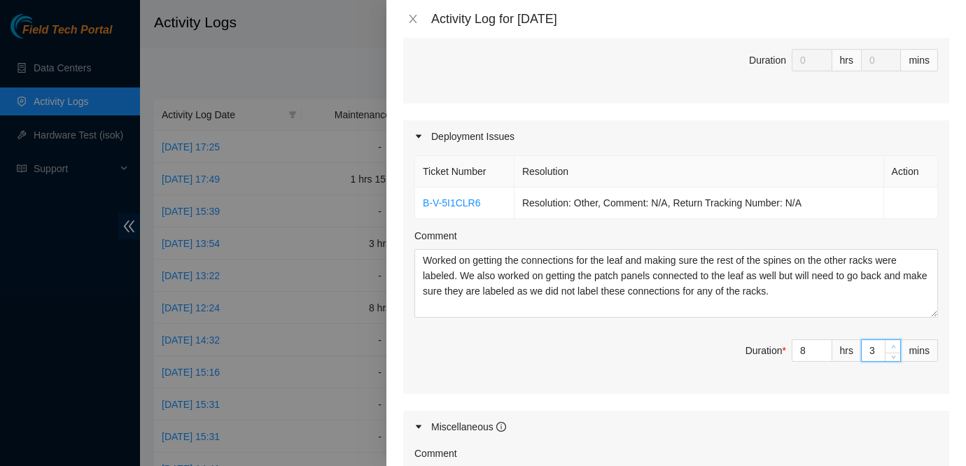
type input "4"
click at [892, 345] on icon "up" at bounding box center [893, 346] width 5 height 5
type input "5"
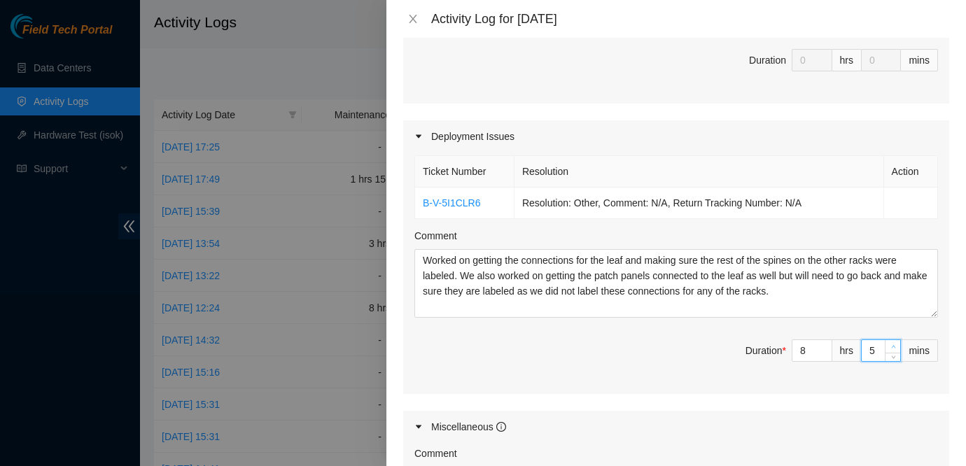
click at [892, 345] on icon "up" at bounding box center [893, 346] width 5 height 5
type input "6"
click at [892, 345] on icon "up" at bounding box center [893, 346] width 5 height 5
type input "7"
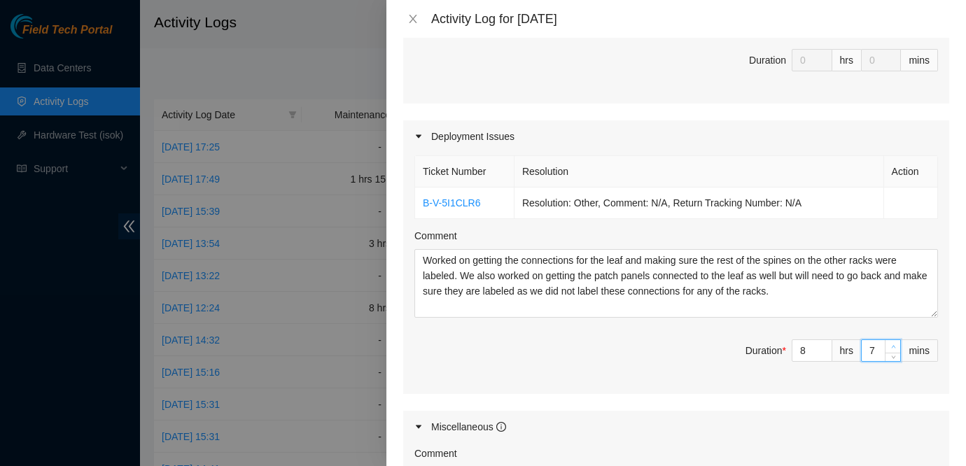
type input "7"
click at [892, 345] on icon "up" at bounding box center [893, 346] width 5 height 5
type input "8"
click at [892, 345] on icon "up" at bounding box center [893, 346] width 5 height 5
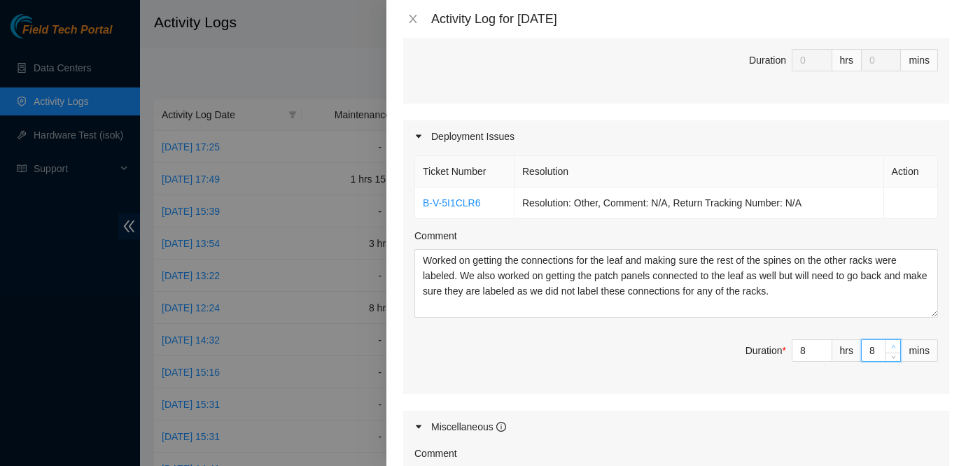
type input "9"
click at [892, 345] on icon "up" at bounding box center [893, 346] width 5 height 5
type input "10"
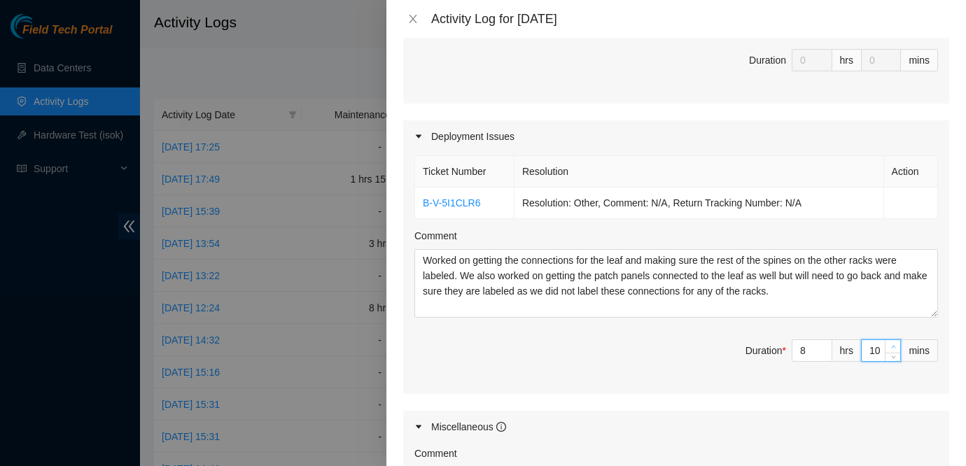
click at [892, 345] on icon "up" at bounding box center [893, 346] width 5 height 5
type input "11"
click at [892, 345] on icon "up" at bounding box center [893, 346] width 5 height 5
type input "12"
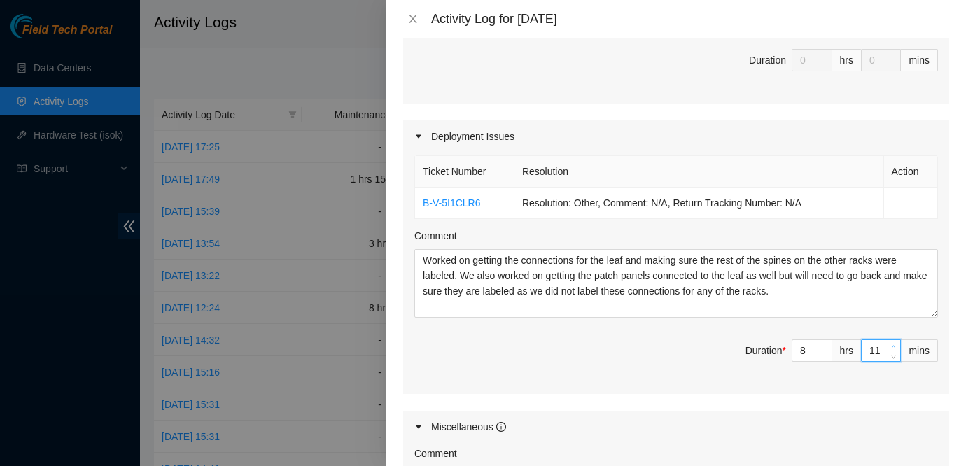
type input "12"
click at [892, 345] on icon "up" at bounding box center [893, 346] width 5 height 5
type input "13"
click at [892, 345] on icon "up" at bounding box center [893, 346] width 5 height 5
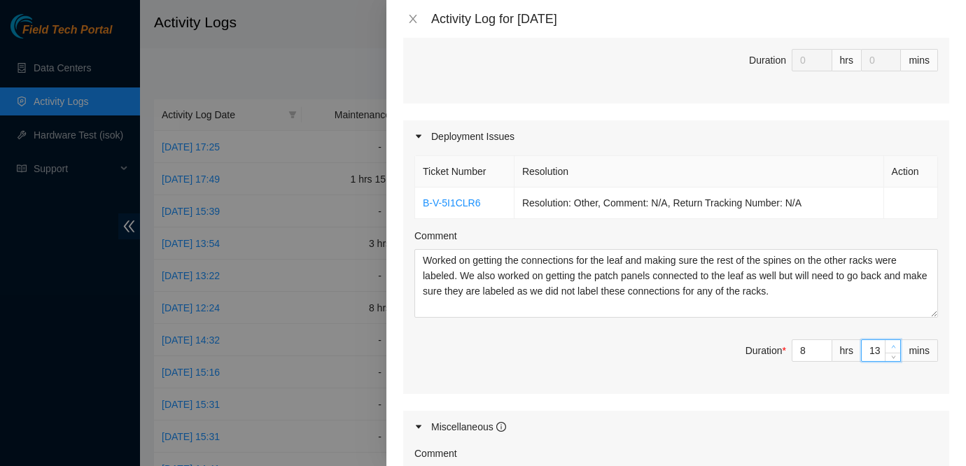
type input "14"
click at [892, 345] on icon "up" at bounding box center [893, 346] width 5 height 5
type input "15"
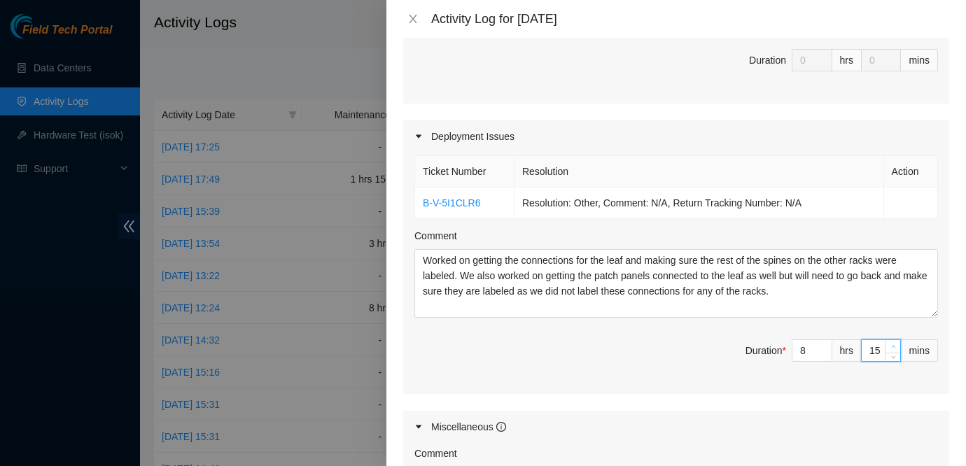
click at [892, 345] on icon "up" at bounding box center [893, 346] width 5 height 5
type input "16"
click at [892, 345] on icon "up" at bounding box center [893, 346] width 5 height 5
type input "17"
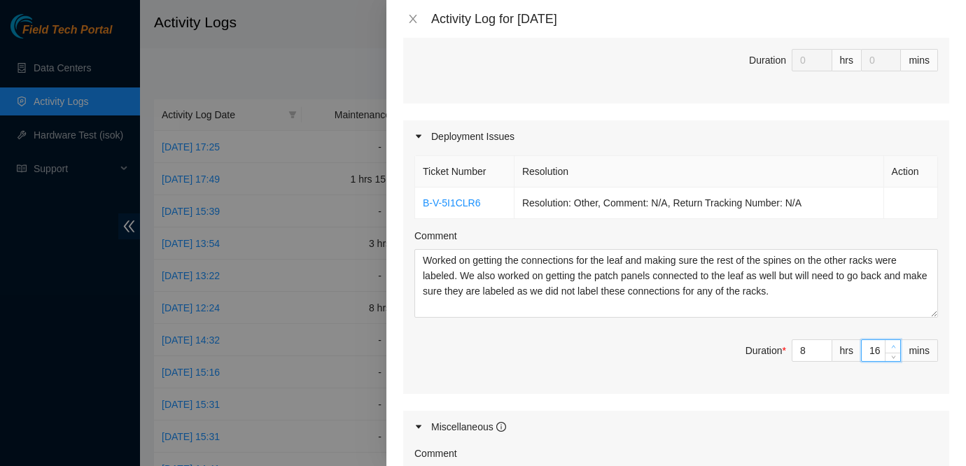
type input "17"
click at [892, 345] on icon "up" at bounding box center [893, 346] width 5 height 5
type input "18"
click at [892, 345] on icon "up" at bounding box center [893, 346] width 5 height 5
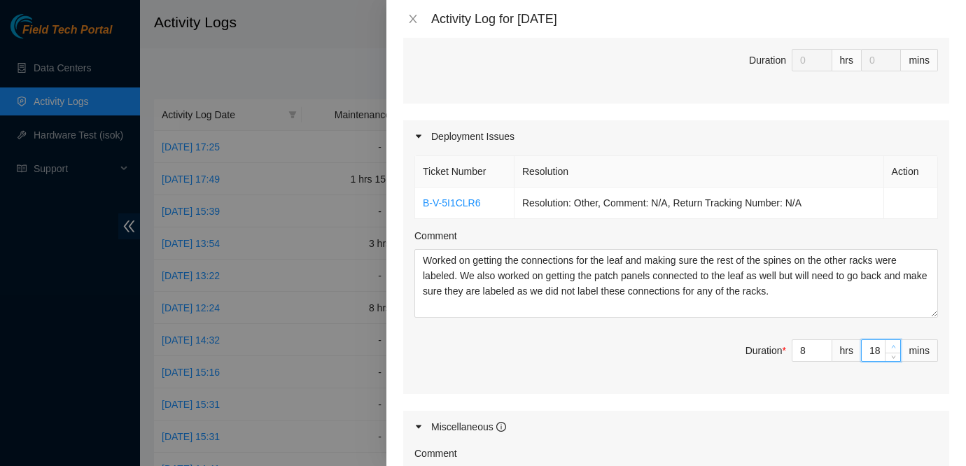
type input "19"
click at [892, 345] on icon "up" at bounding box center [893, 346] width 5 height 5
type input "20"
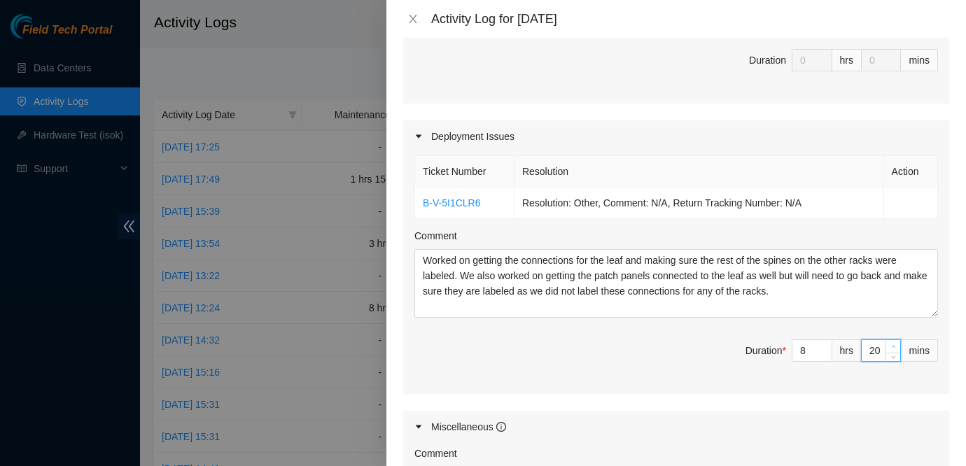
click at [892, 345] on icon "up" at bounding box center [893, 346] width 5 height 5
type input "21"
click at [892, 345] on icon "up" at bounding box center [893, 346] width 5 height 5
type input "22"
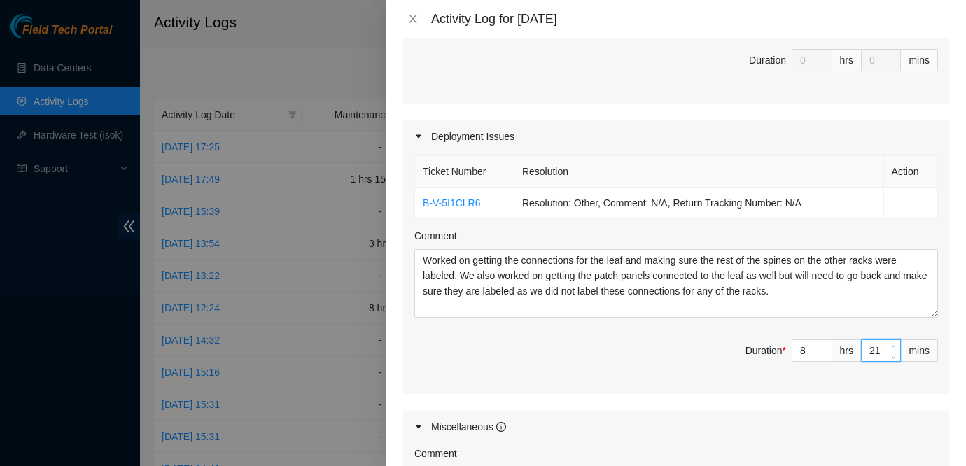
type input "22"
click at [892, 345] on icon "up" at bounding box center [893, 346] width 5 height 5
type input "23"
click at [892, 345] on icon "up" at bounding box center [893, 346] width 5 height 5
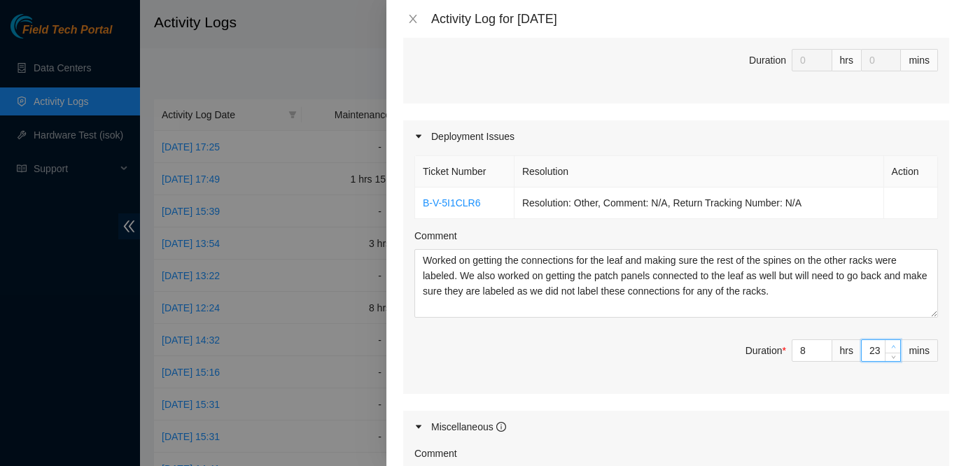
type input "24"
click at [892, 345] on icon "up" at bounding box center [893, 346] width 5 height 5
type input "25"
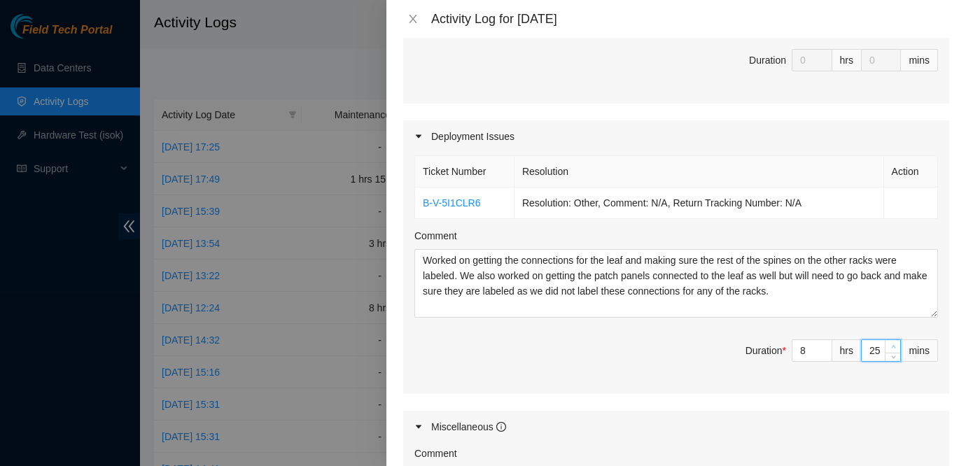
click at [892, 345] on icon "up" at bounding box center [893, 346] width 5 height 5
type input "26"
click at [892, 345] on icon "up" at bounding box center [893, 346] width 5 height 5
type input "27"
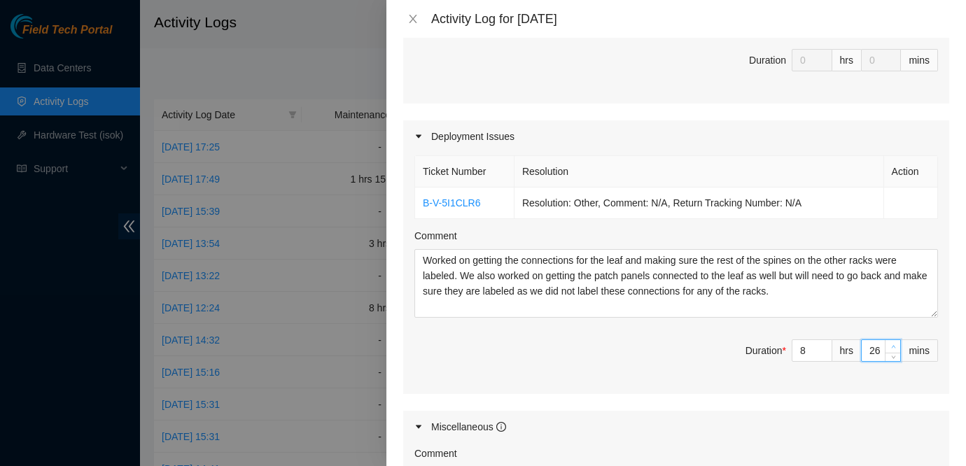
type input "27"
click at [892, 345] on icon "up" at bounding box center [893, 346] width 5 height 5
type input "28"
click at [892, 345] on icon "up" at bounding box center [893, 346] width 5 height 5
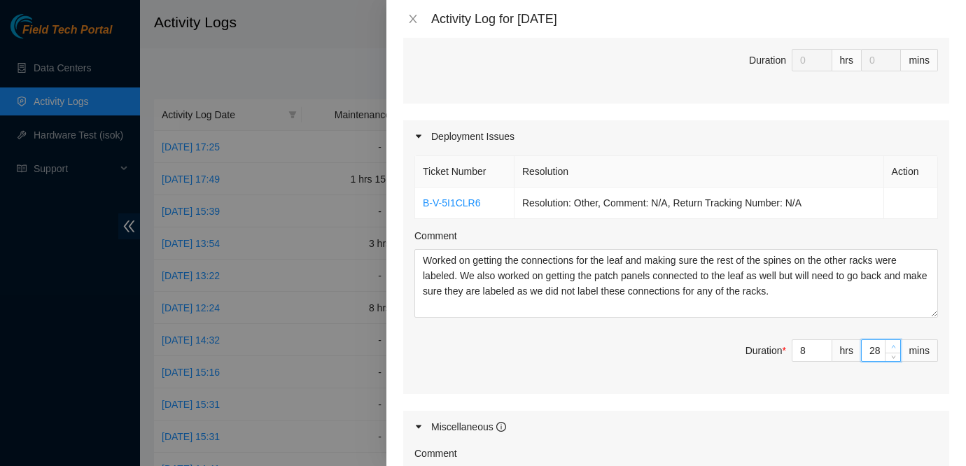
type input "29"
click at [892, 345] on icon "up" at bounding box center [893, 346] width 5 height 5
type input "30"
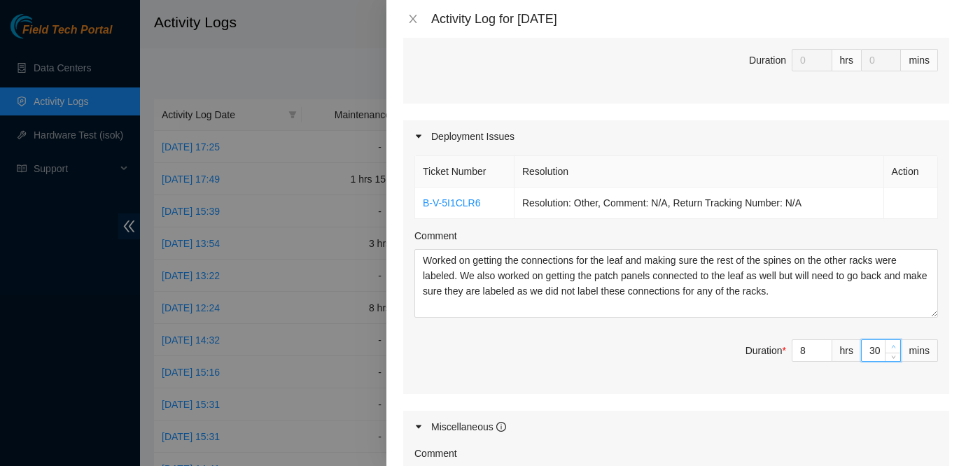
click at [892, 345] on icon "up" at bounding box center [893, 346] width 5 height 5
click at [359, 389] on div at bounding box center [483, 233] width 966 height 466
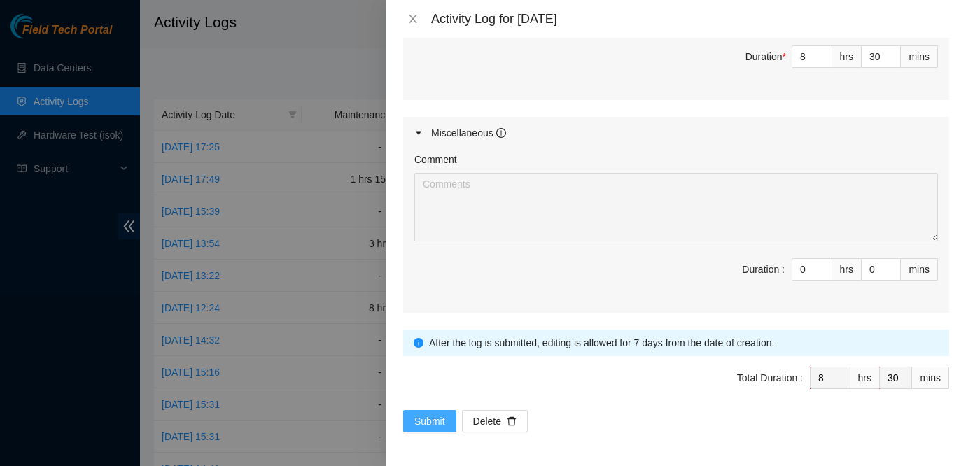
click at [421, 426] on span "Submit" at bounding box center [429, 421] width 31 height 15
